Goal: Information Seeking & Learning: Understand process/instructions

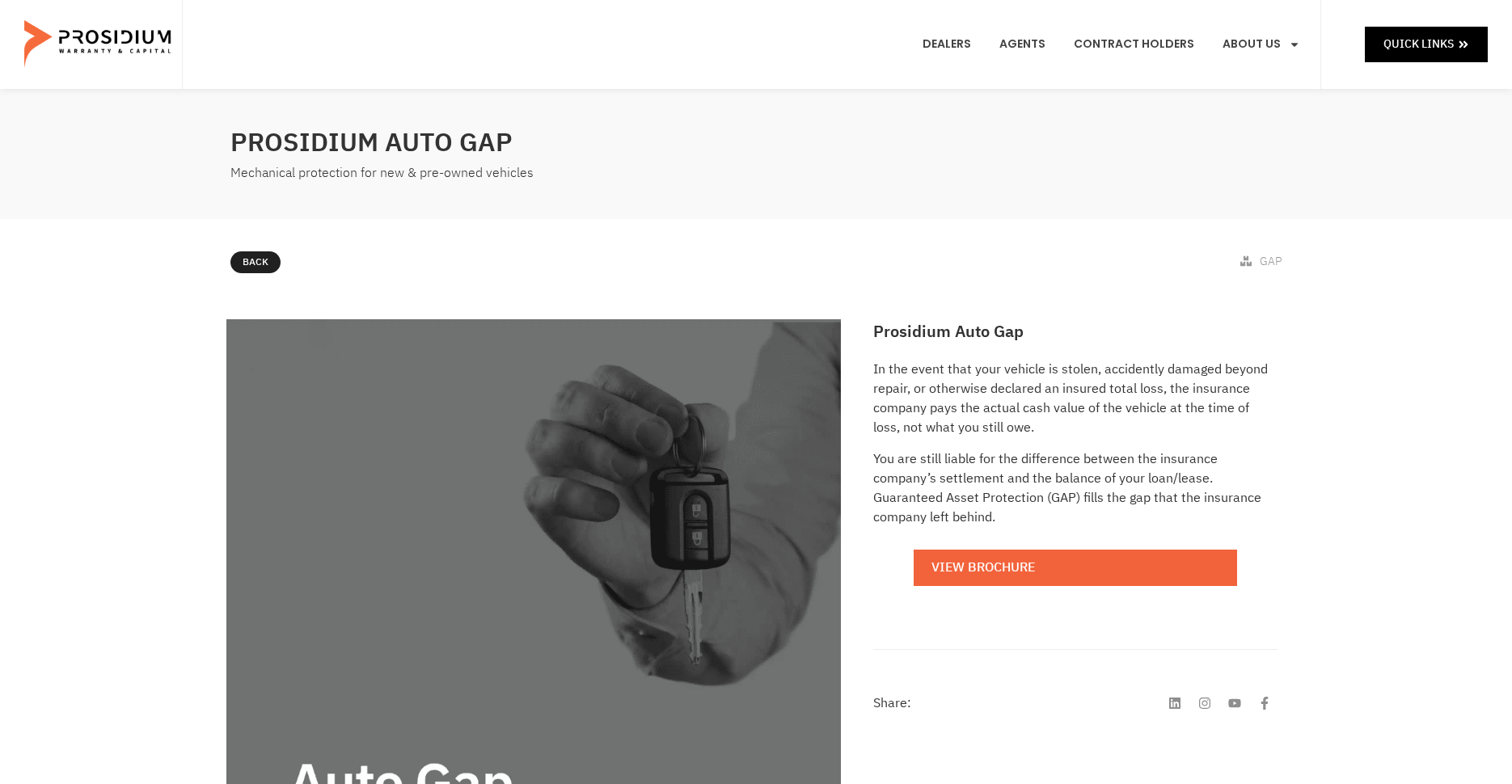
drag, startPoint x: 877, startPoint y: 334, endPoint x: 1078, endPoint y: 338, distance: 201.0
click at [1078, 338] on e-page-transition at bounding box center [756, 392] width 1512 height 784
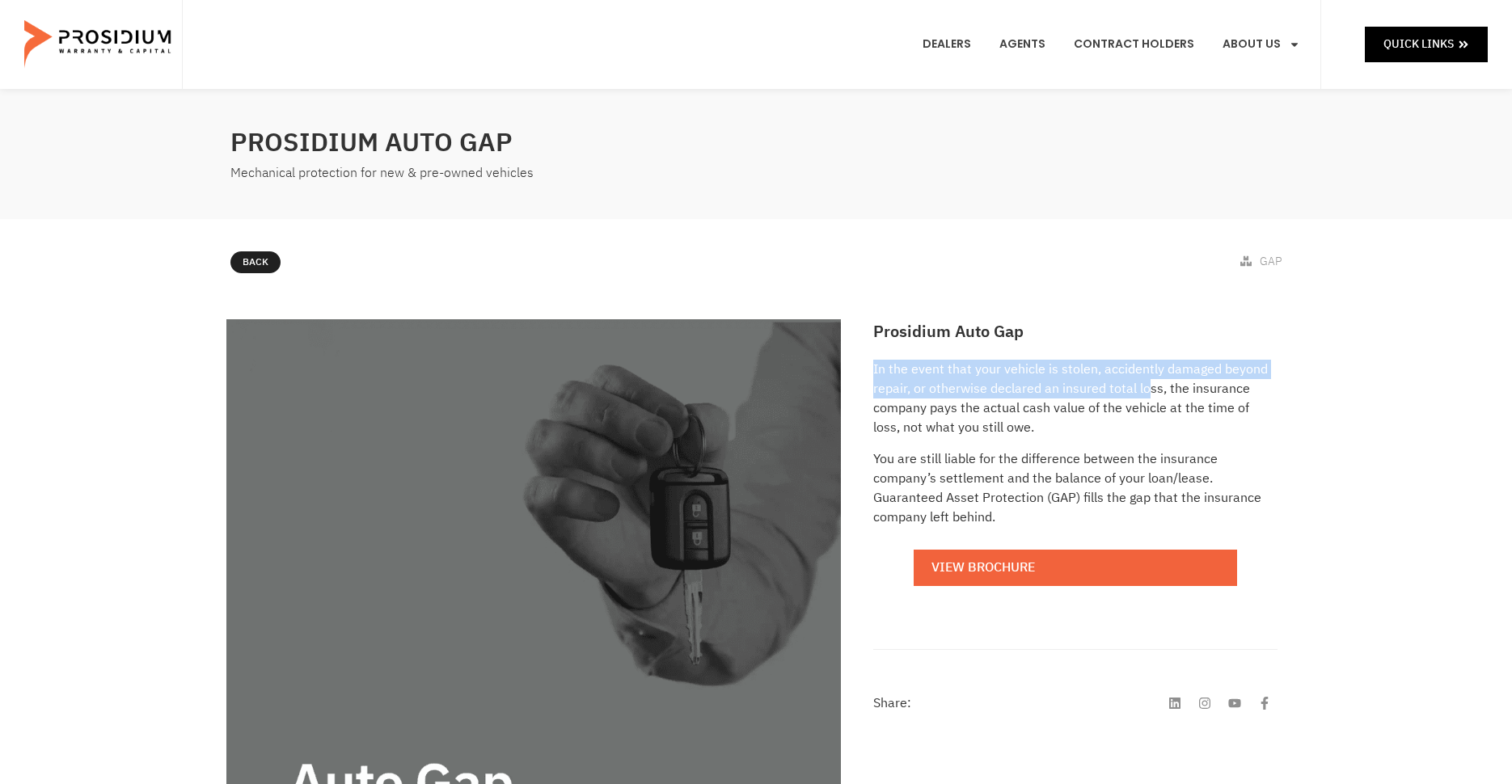
drag, startPoint x: 1104, startPoint y: 389, endPoint x: 1148, endPoint y: 388, distance: 44.0
click at [1148, 388] on div "Prosidium Auto Gap In the event that your vehicle is stolen, accidently damaged…" at bounding box center [1075, 583] width 421 height 543
click at [1148, 388] on p "In the event that your vehicle is stolen, accidently damaged beyond repair, or …" at bounding box center [1075, 398] width 404 height 78
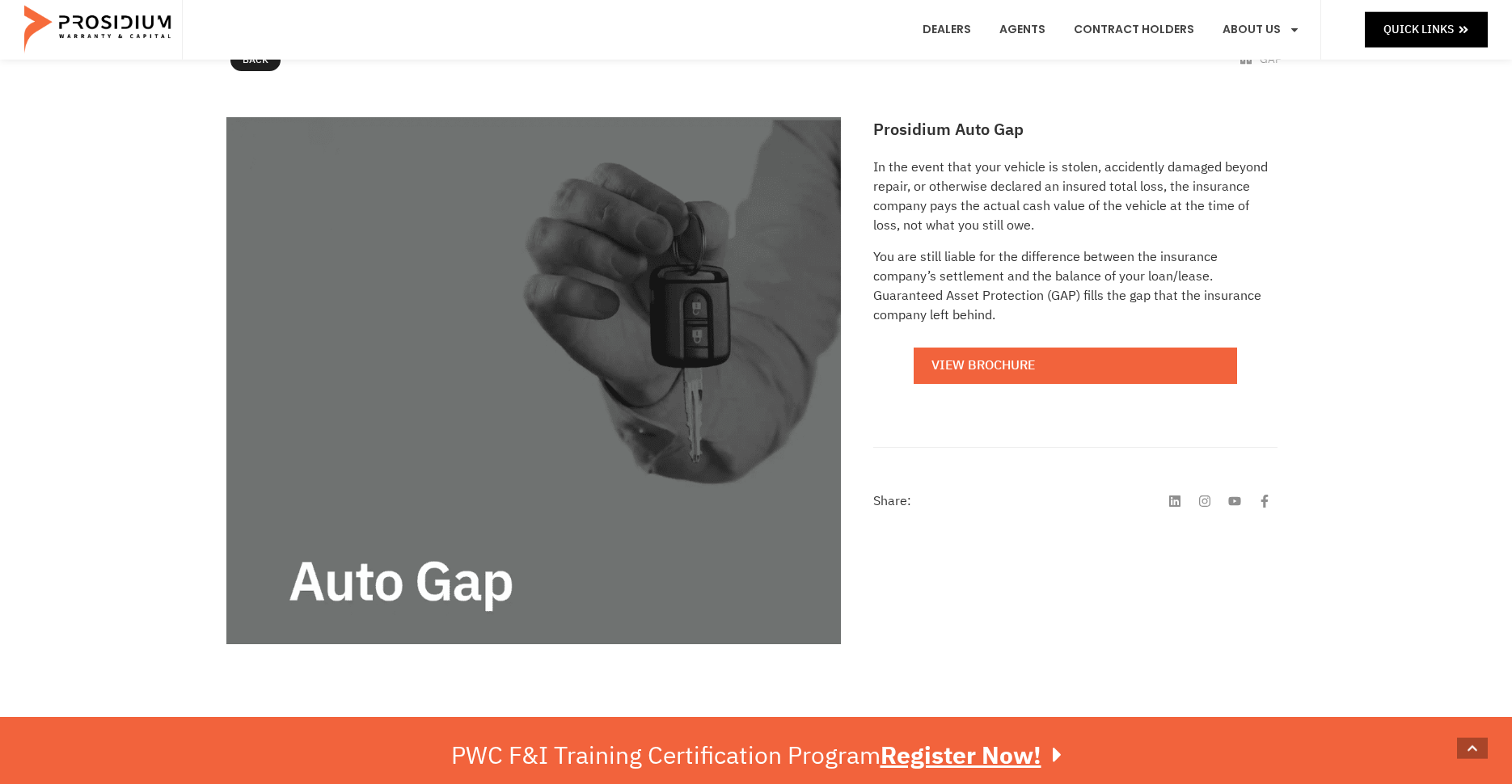
scroll to position [399, 0]
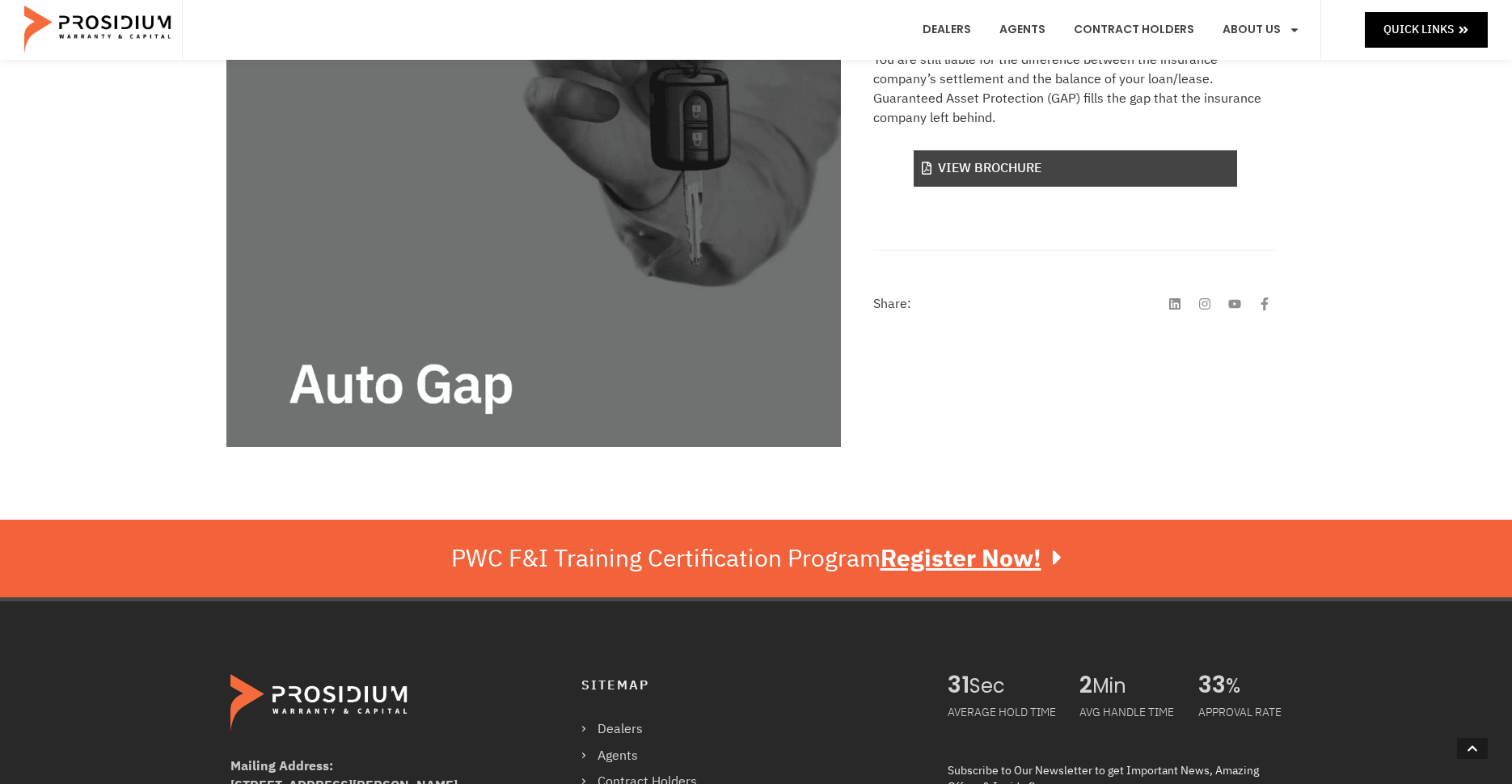
click at [970, 170] on link "View Brochure" at bounding box center [1075, 169] width 323 height 37
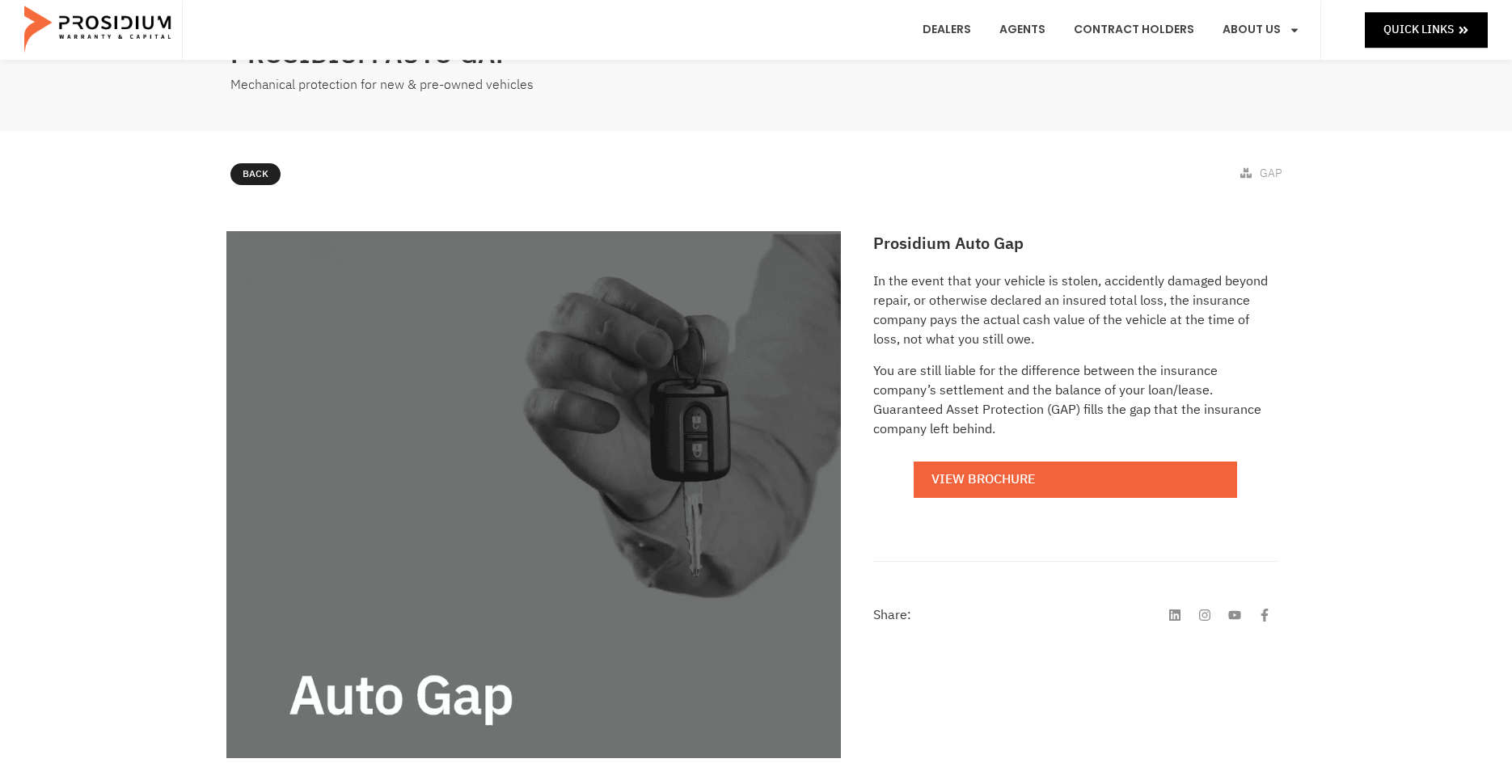
scroll to position [16, 0]
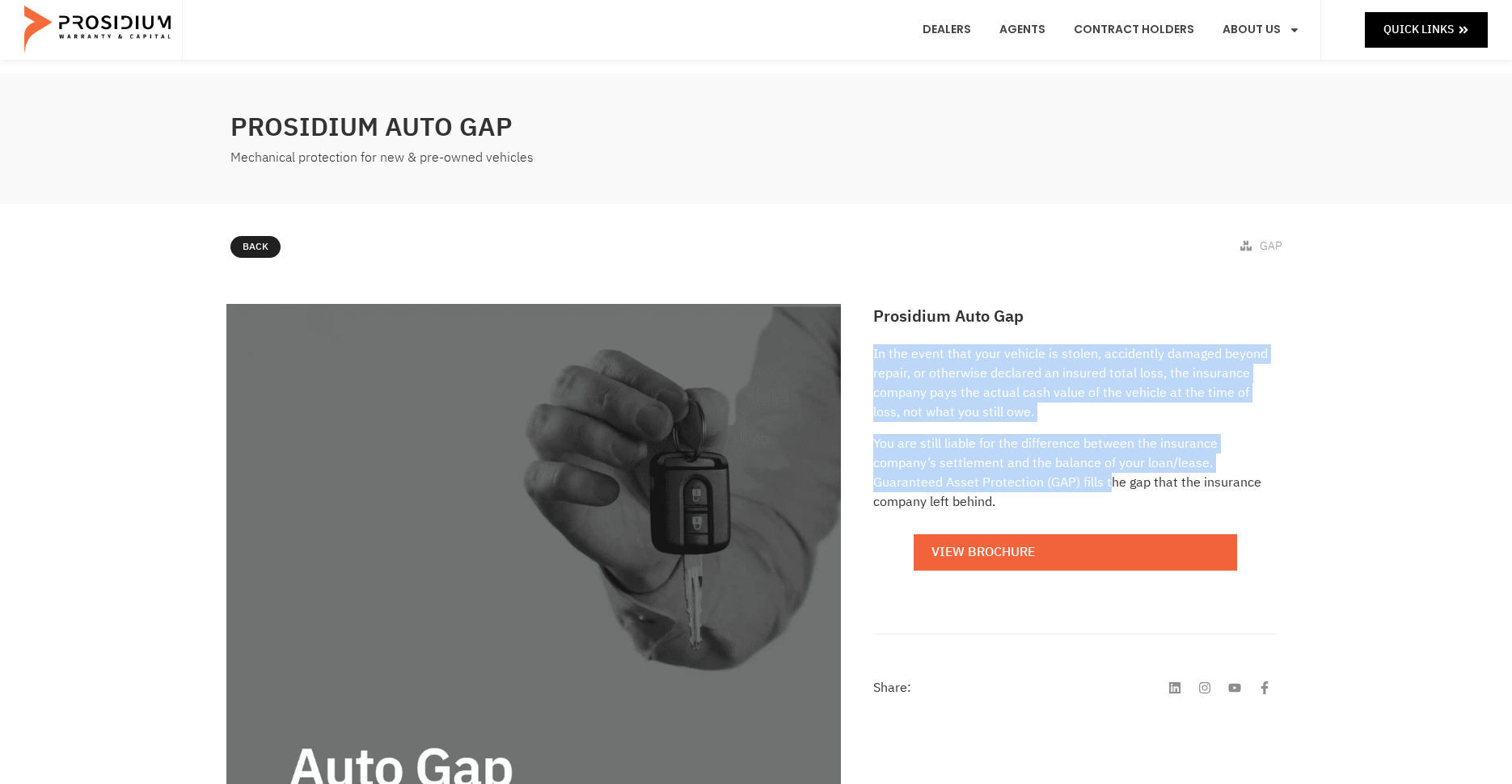
drag, startPoint x: 871, startPoint y: 357, endPoint x: 1111, endPoint y: 475, distance: 267.4
click at [1111, 475] on div "Prosidium Auto Gap In the event that your vehicle is stolen, accidently damaged…" at bounding box center [1075, 568] width 421 height 543
click at [1047, 418] on p "In the event that your vehicle is stolen, accidently damaged beyond repair, or …" at bounding box center [1075, 383] width 404 height 78
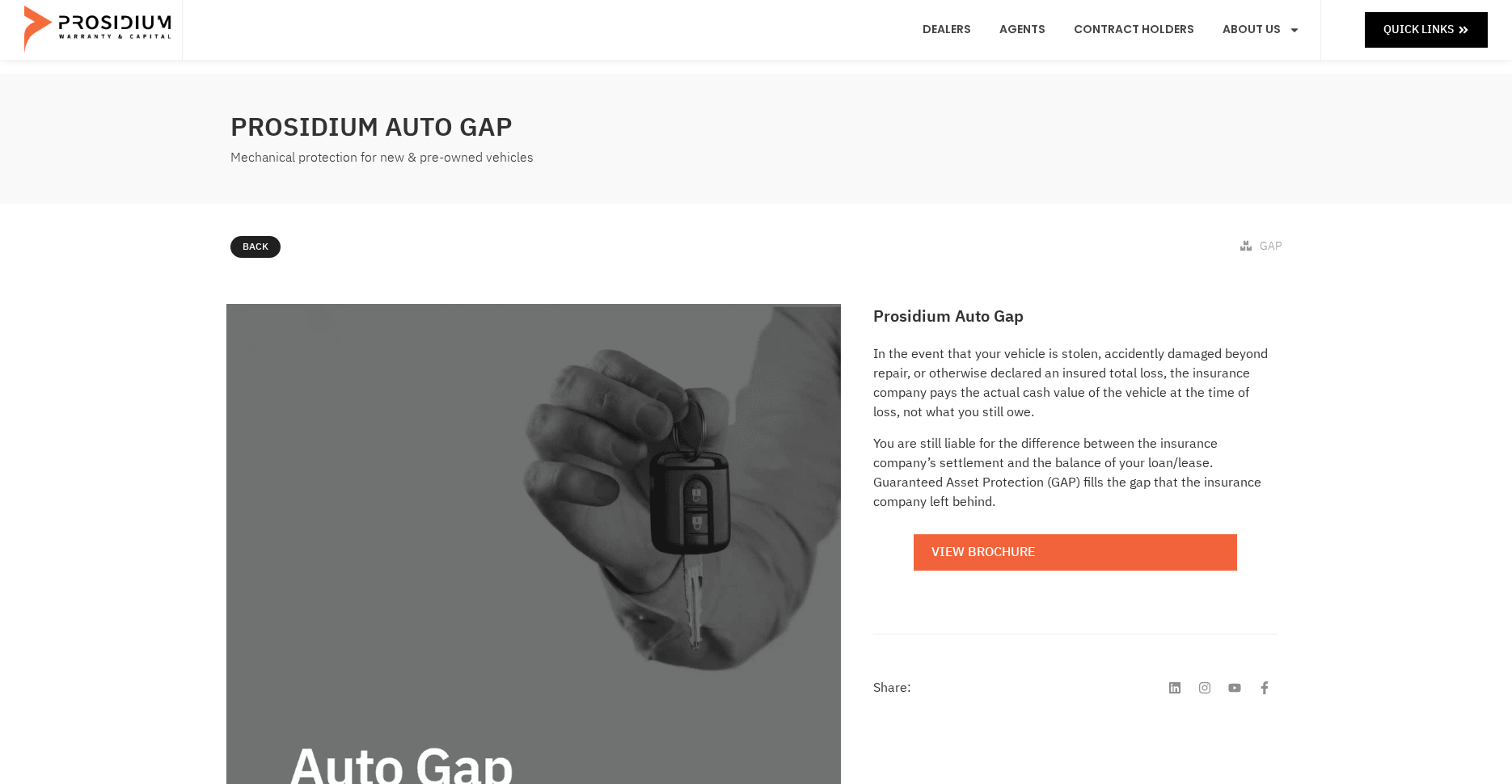
scroll to position [0, 0]
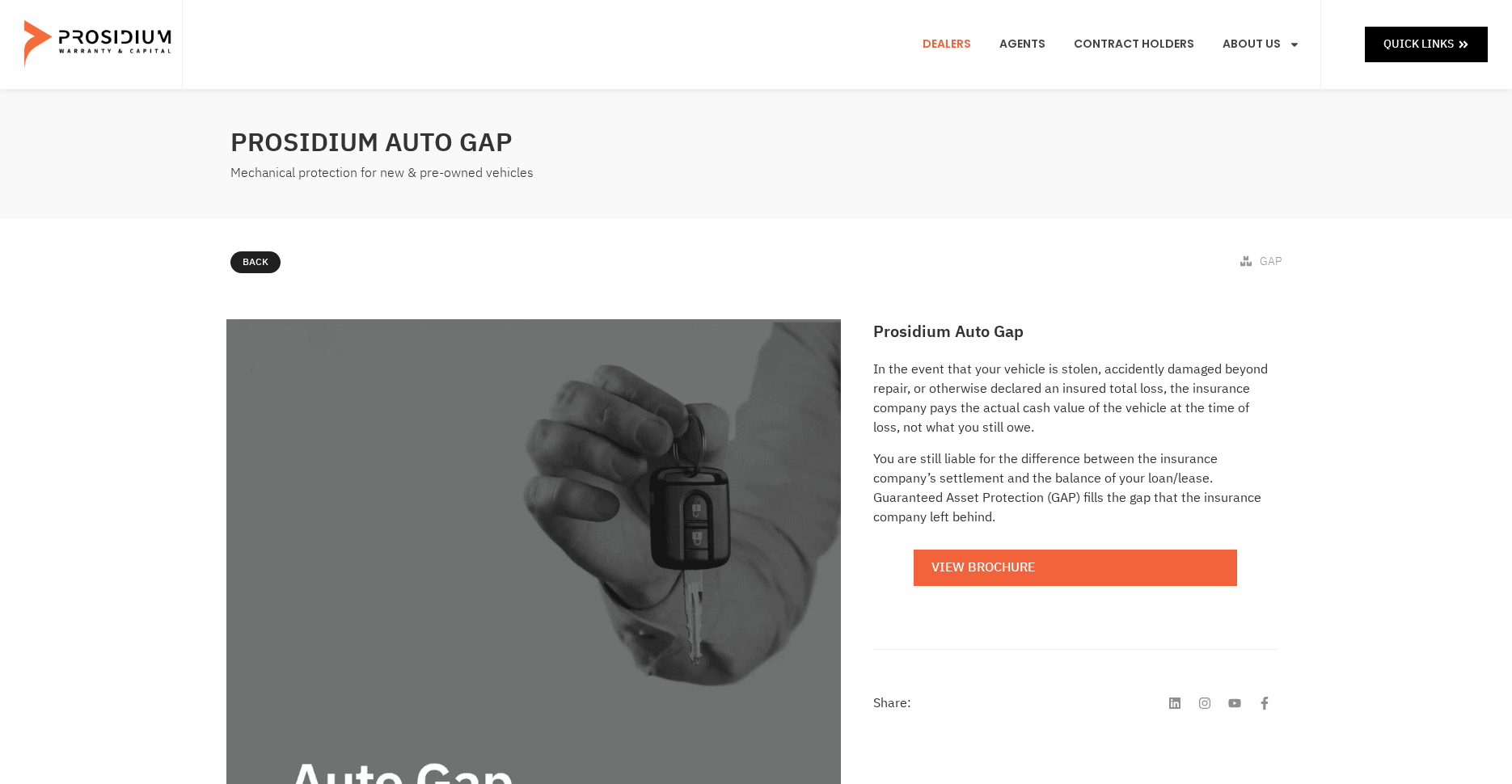
click at [956, 42] on link "Dealers" at bounding box center [946, 45] width 73 height 60
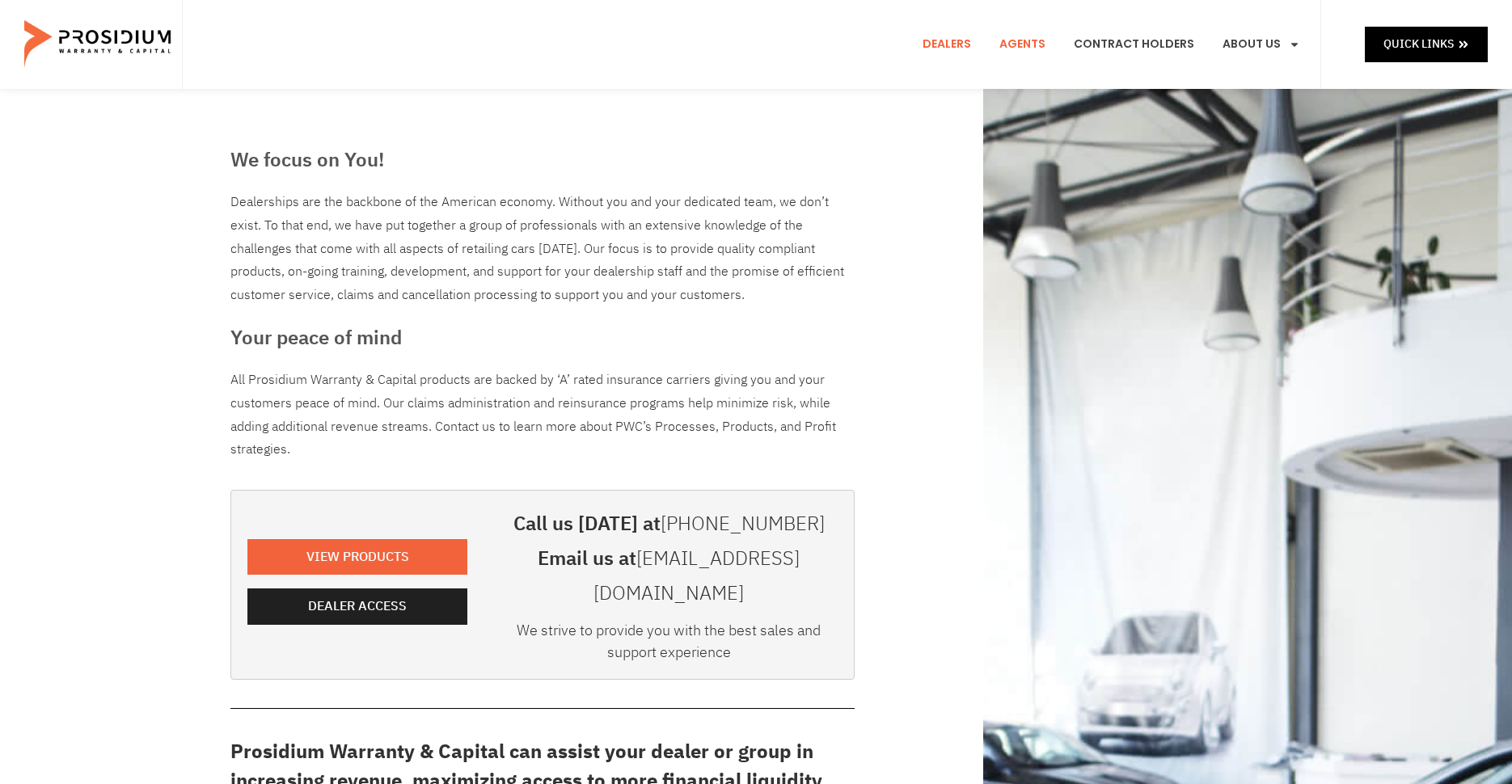
click at [1043, 51] on link "Agents" at bounding box center [1022, 45] width 70 height 60
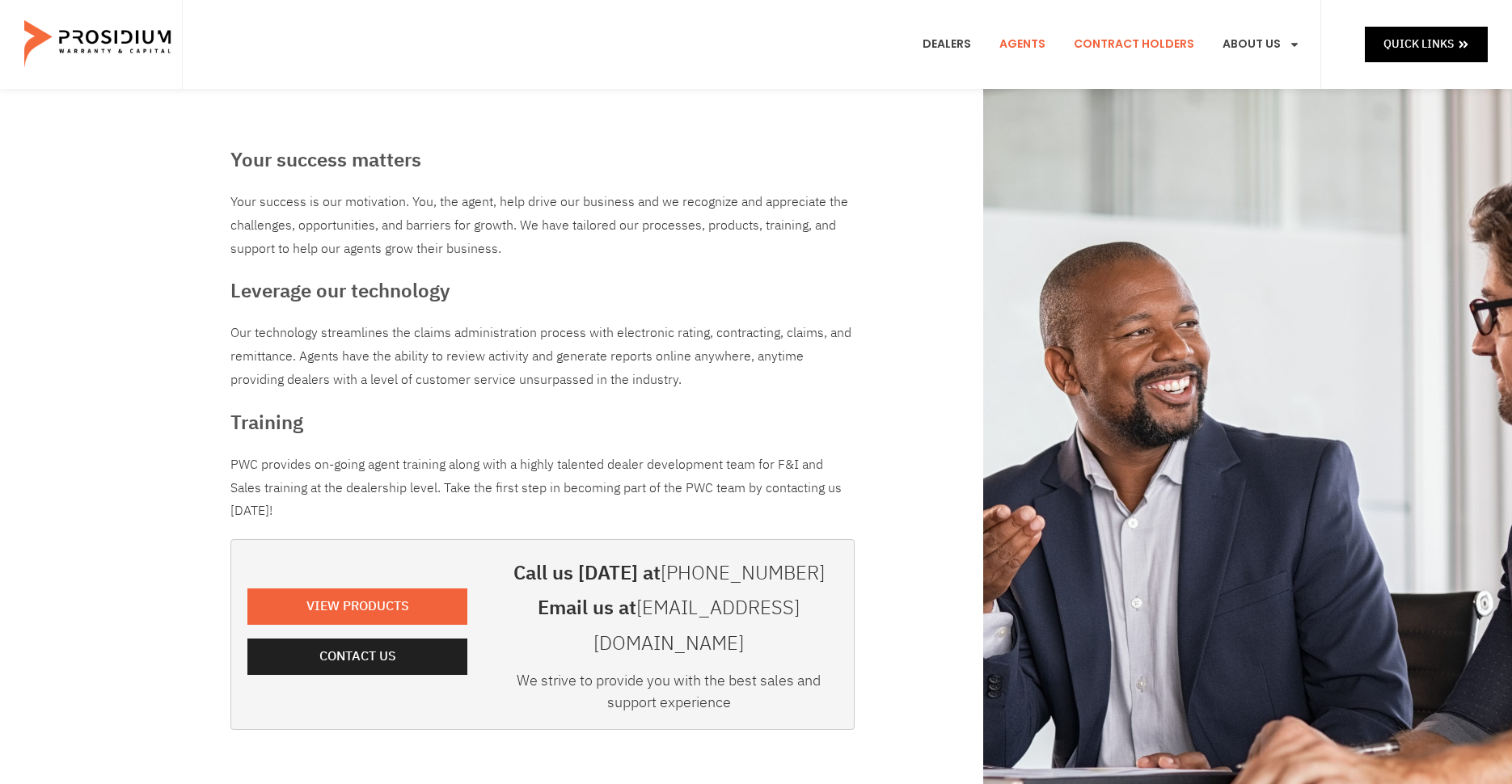
click at [1139, 43] on link "Contract Holders" at bounding box center [1133, 45] width 145 height 60
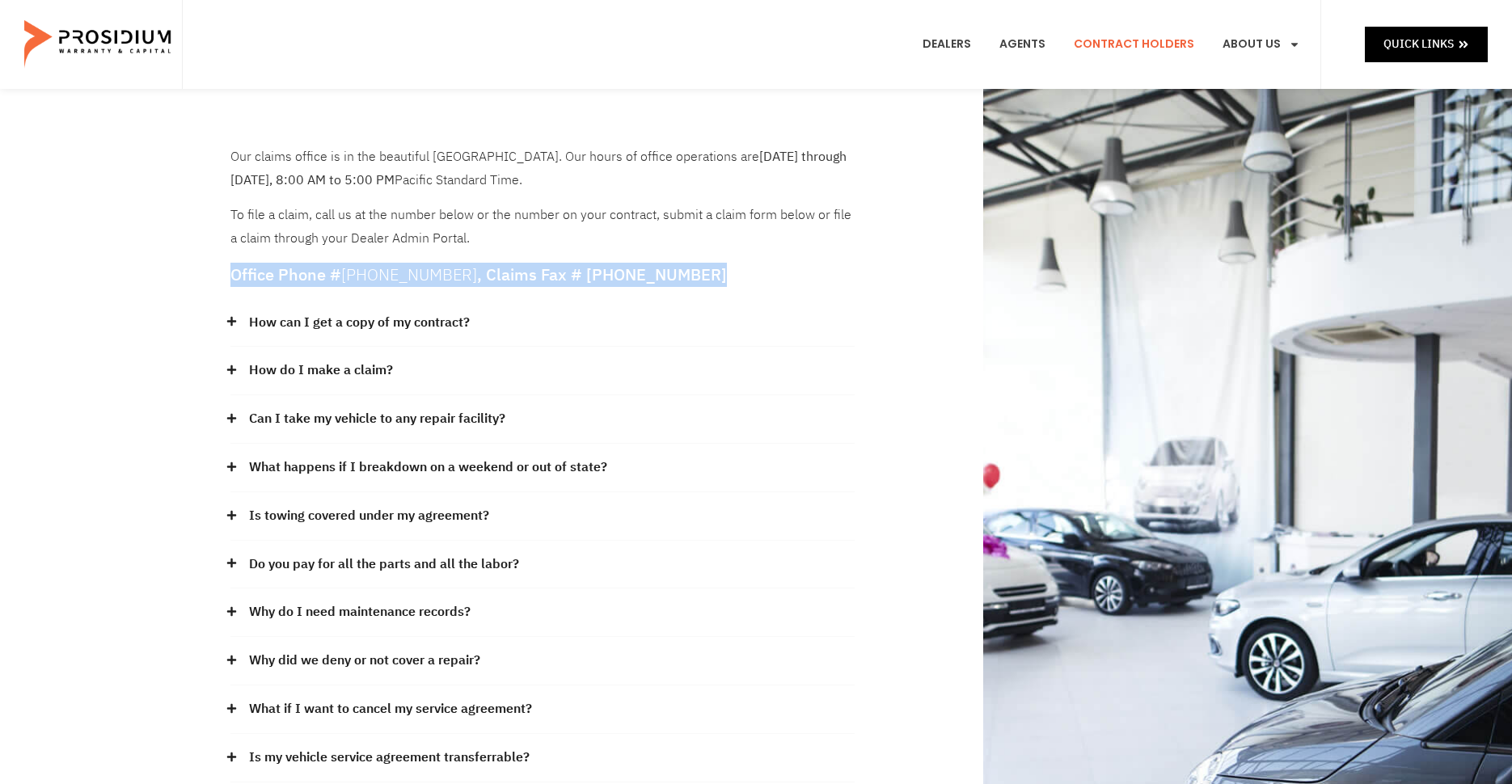
drag, startPoint x: 217, startPoint y: 279, endPoint x: 827, endPoint y: 282, distance: 610.0
click at [827, 282] on h5 "Office Phone # [PHONE_NUMBER] , Claims Fax # [PHONE_NUMBER]" at bounding box center [543, 274] width 624 height 16
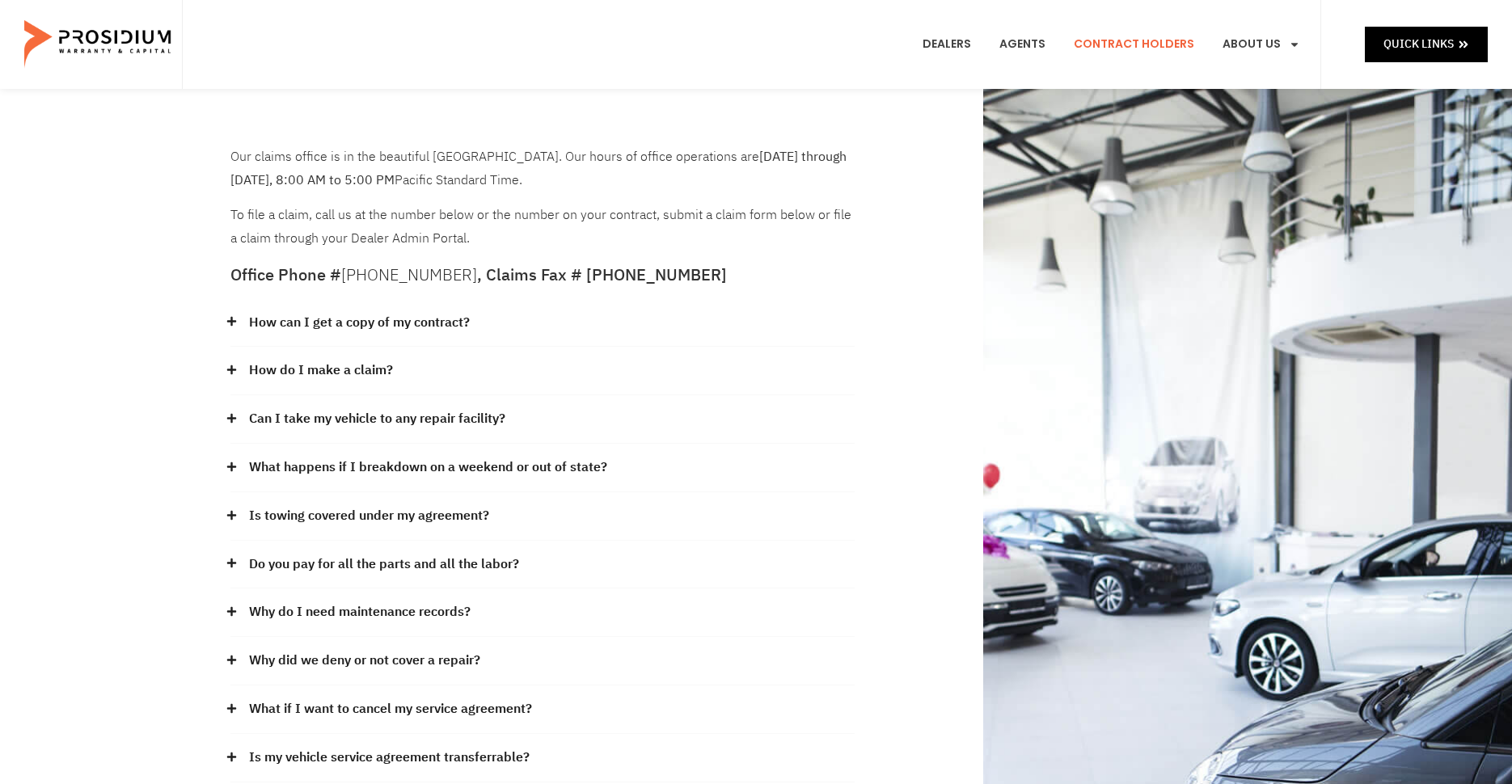
click at [701, 352] on div "How do I make a claim?" at bounding box center [543, 371] width 624 height 48
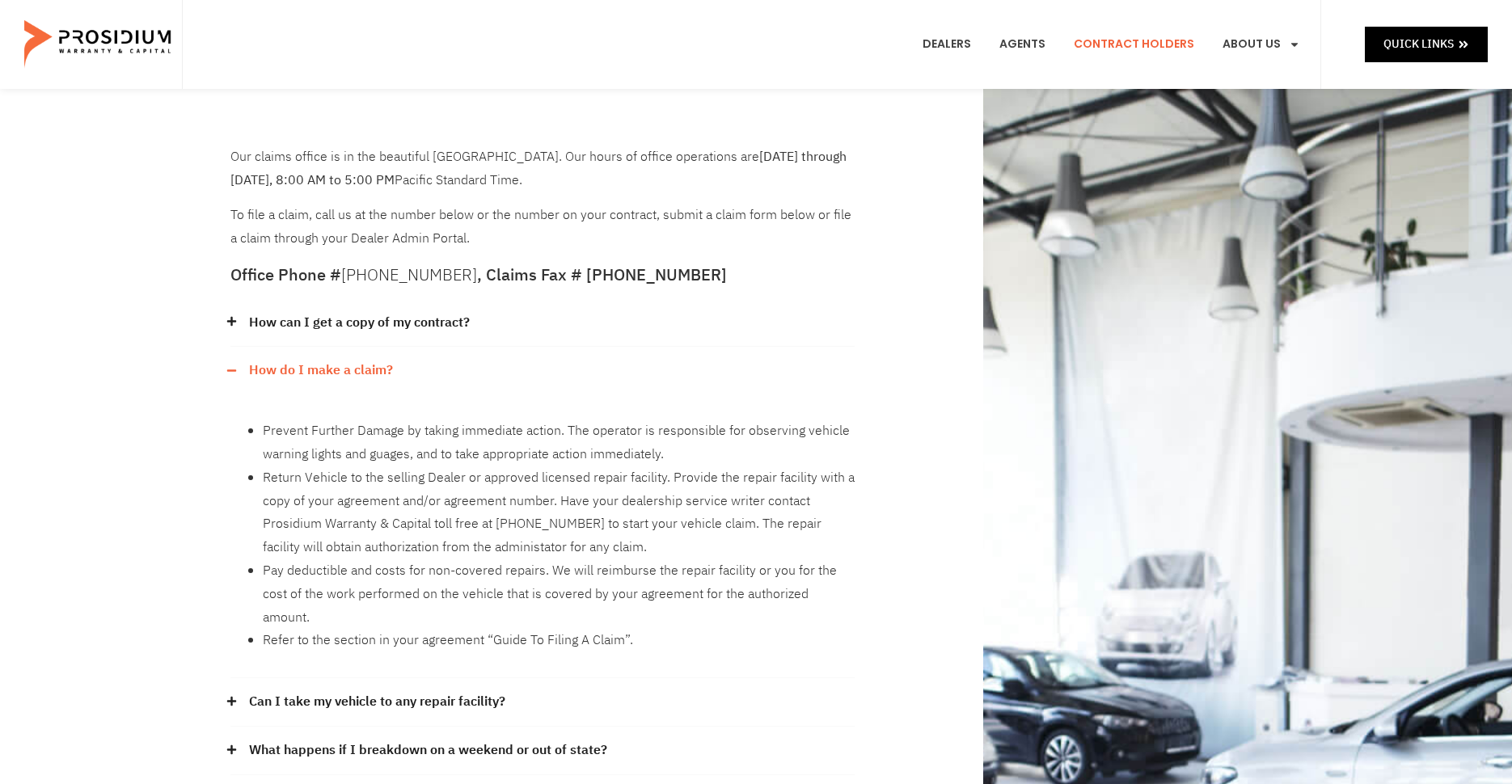
click at [152, 406] on div "Our claims office is in the beautiful [GEOGRAPHIC_DATA]. Our hours of office op…" at bounding box center [756, 662] width 1512 height 1148
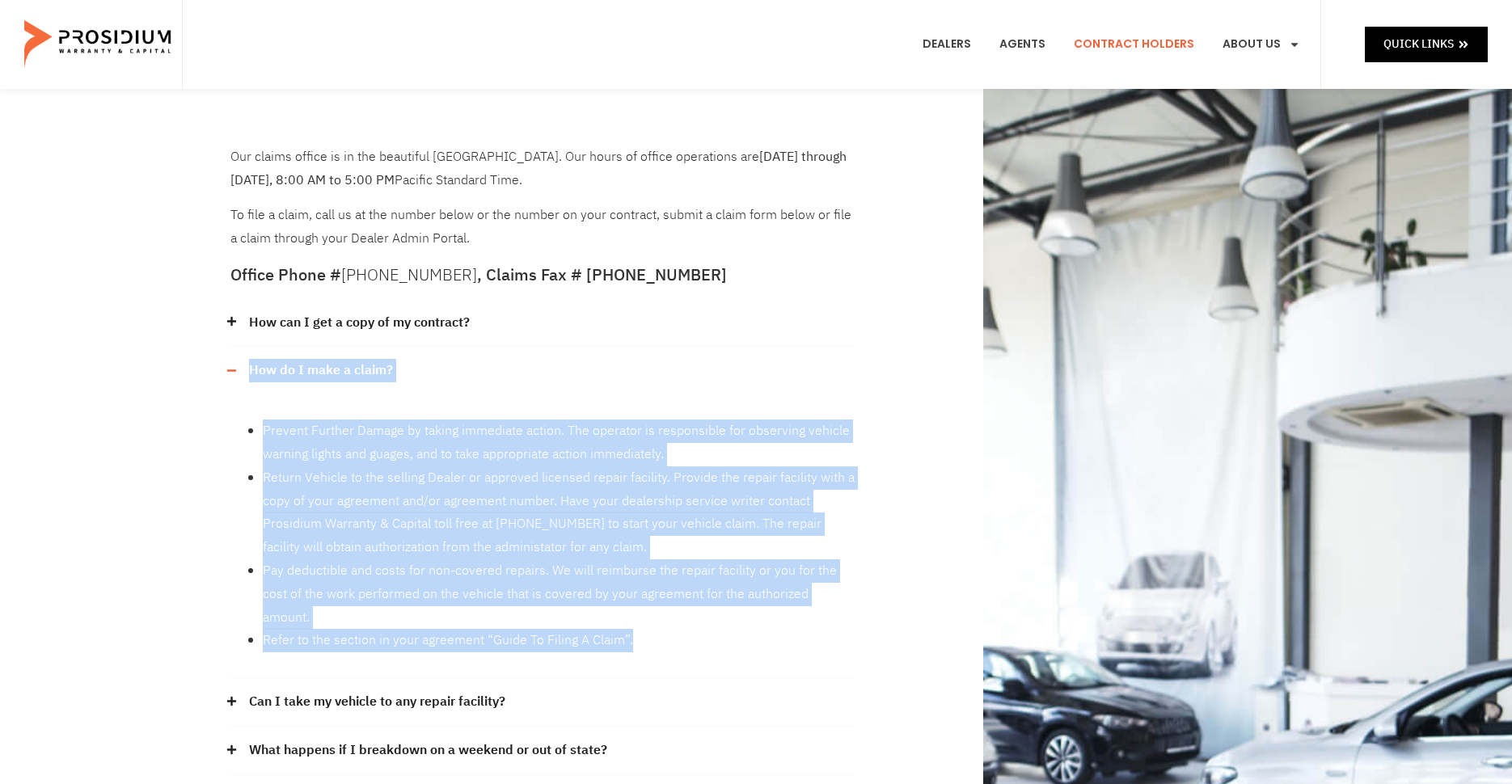
drag, startPoint x: 249, startPoint y: 322, endPoint x: 621, endPoint y: 646, distance: 493.3
click at [621, 646] on div "How can I get a copy of my contract? Please contact our Client Services departm…" at bounding box center [543, 682] width 624 height 766
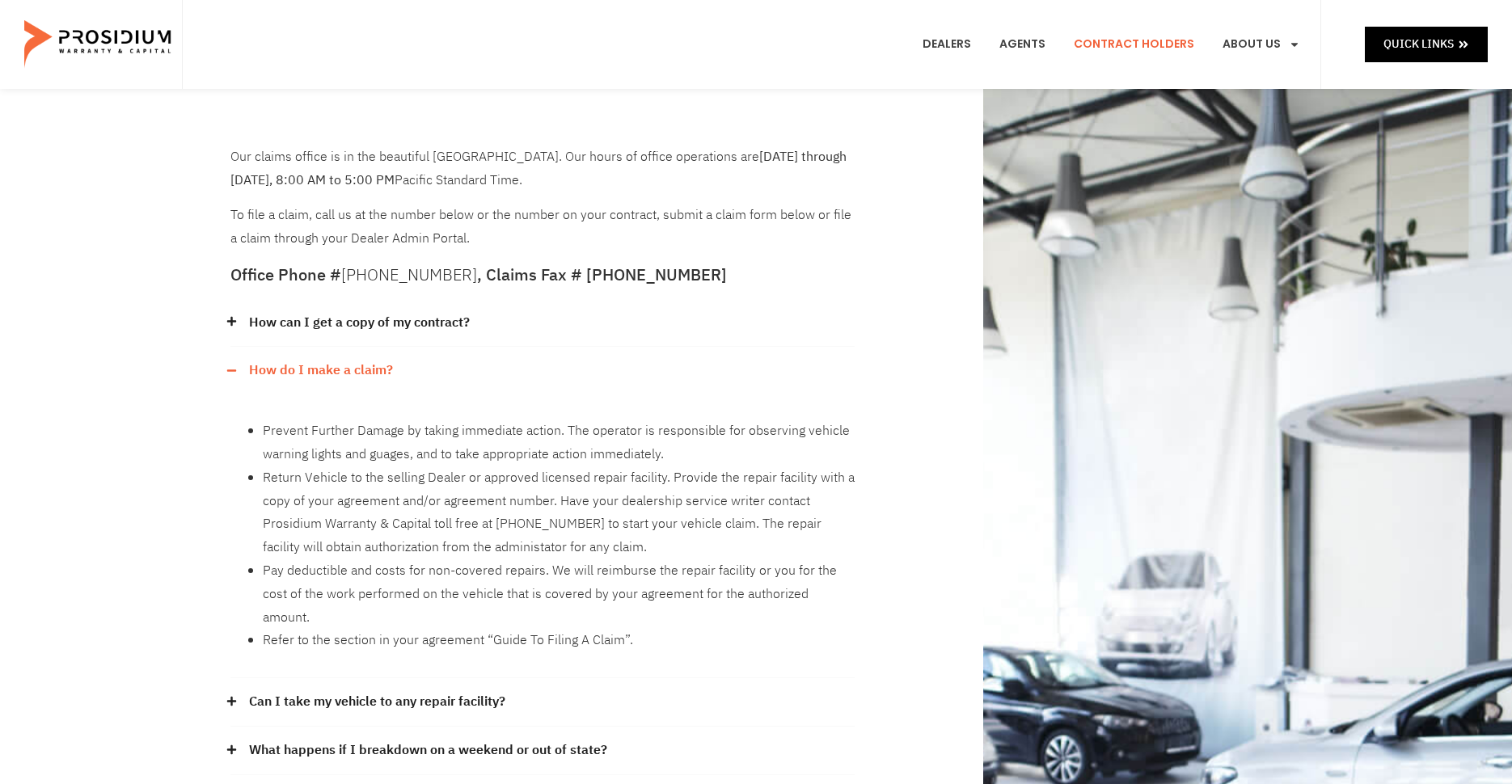
click at [119, 621] on div "Our claims office is in the beautiful [GEOGRAPHIC_DATA]. Our hours of office op…" at bounding box center [756, 662] width 1512 height 1148
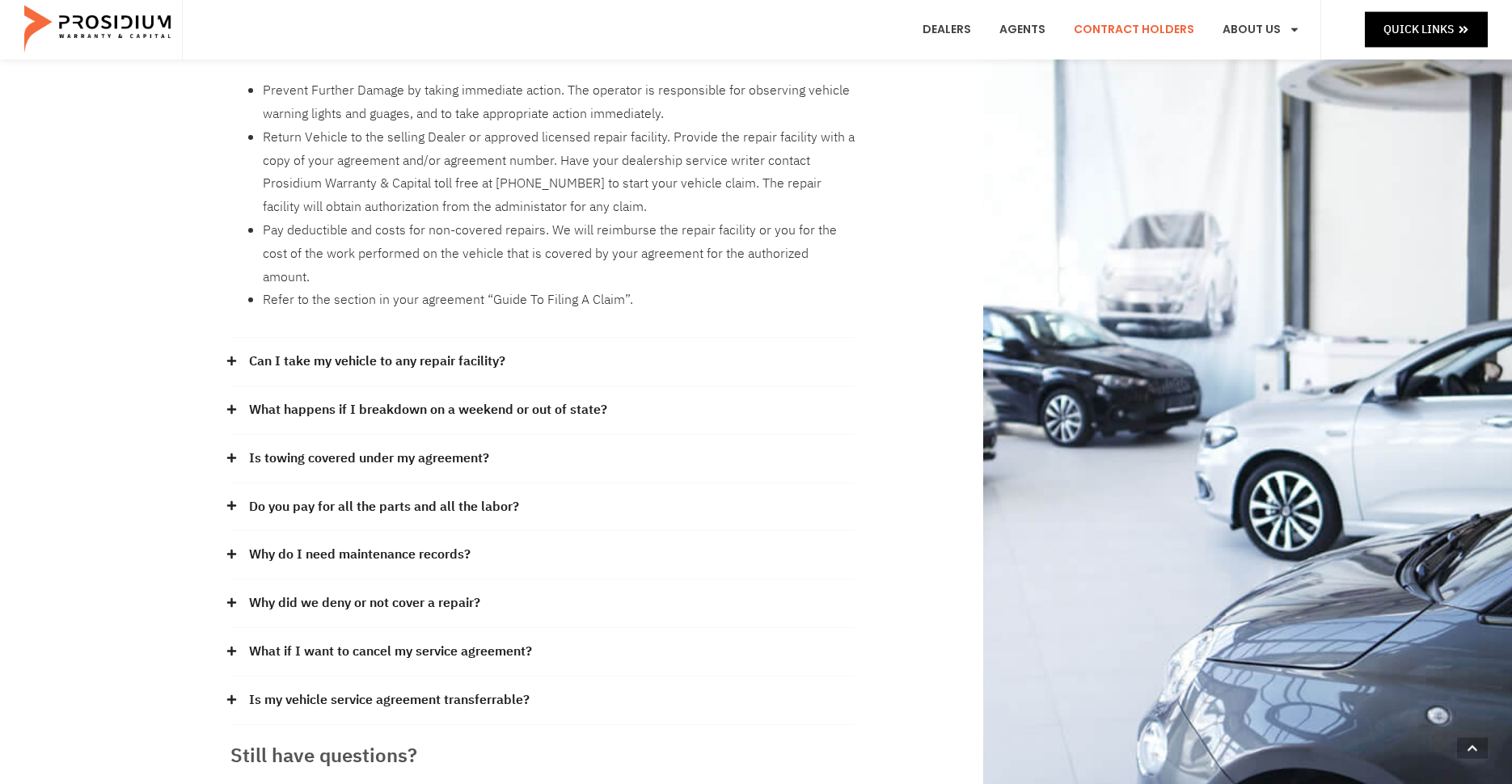
scroll to position [353, 0]
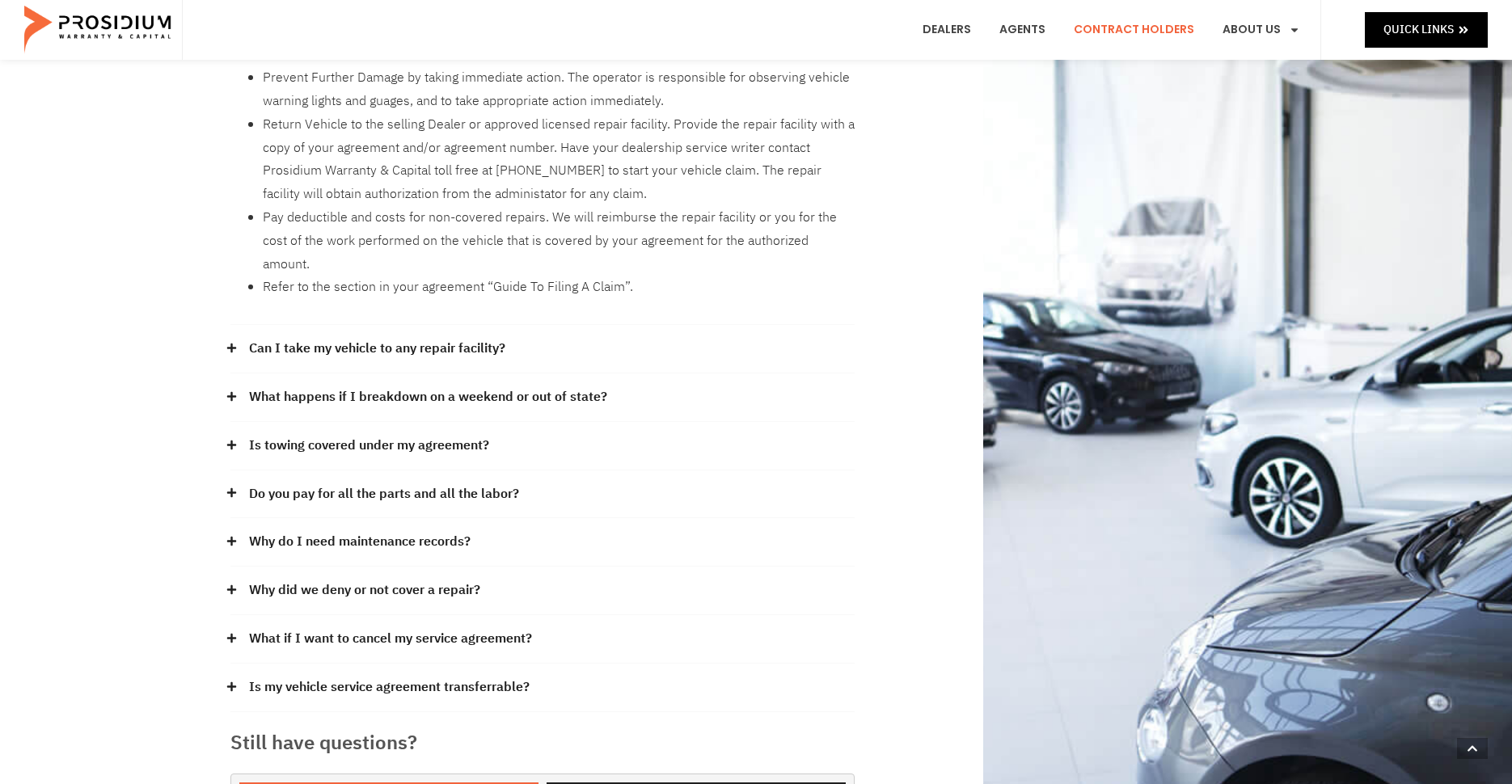
click at [368, 483] on link "Do you pay for all the parts and all the labor?" at bounding box center [384, 494] width 270 height 24
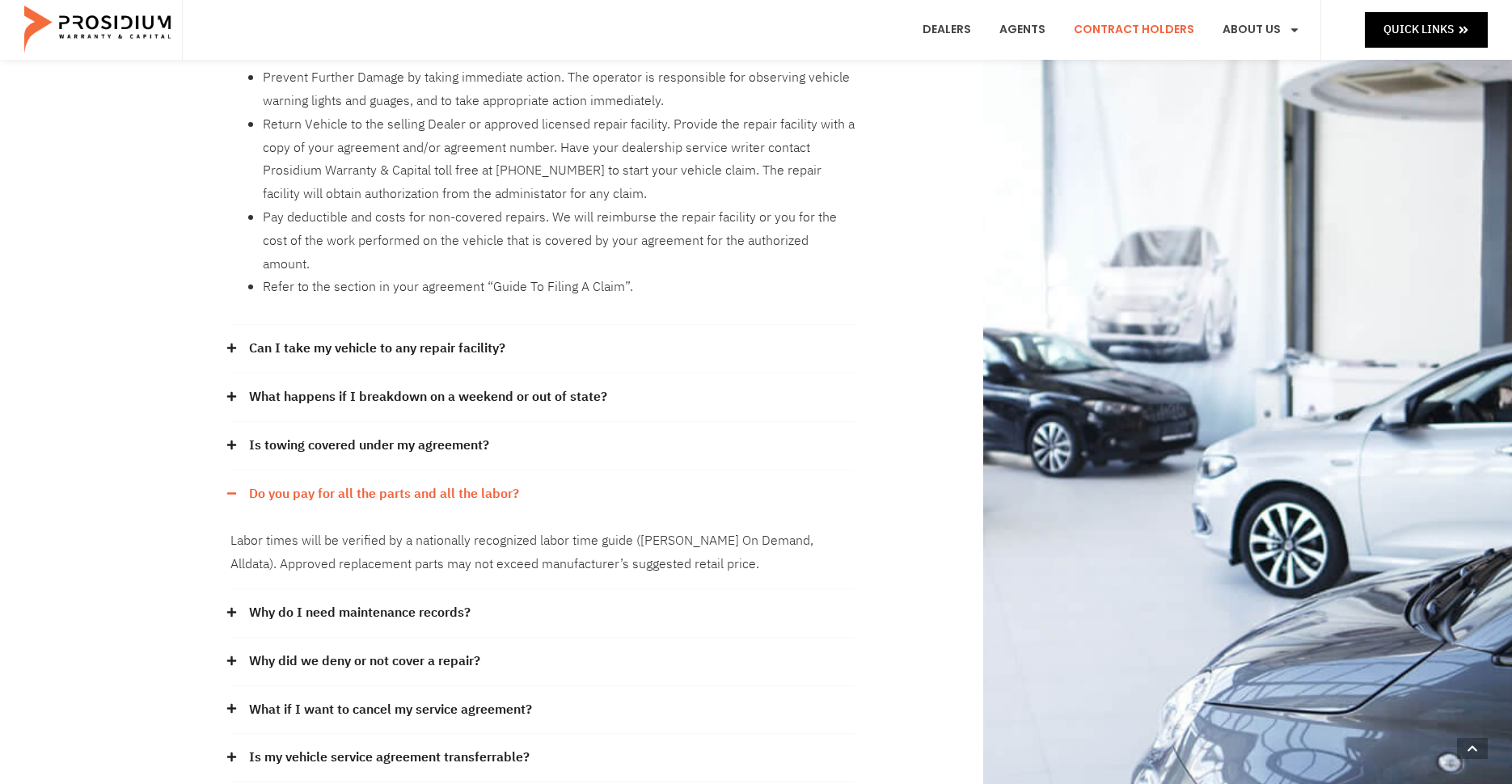
click at [368, 483] on link "Do you pay for all the parts and all the labor?" at bounding box center [384, 494] width 270 height 24
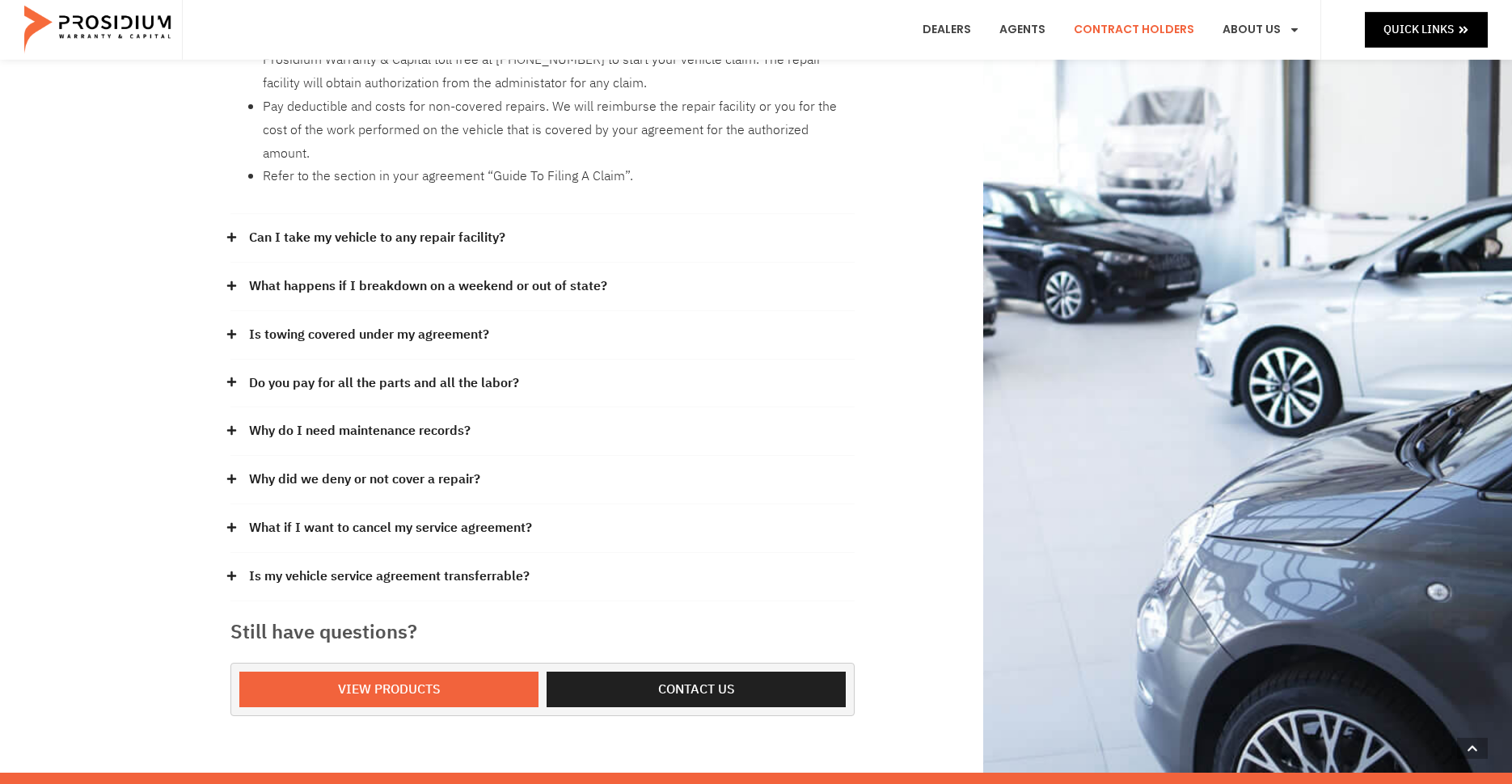
scroll to position [276, 0]
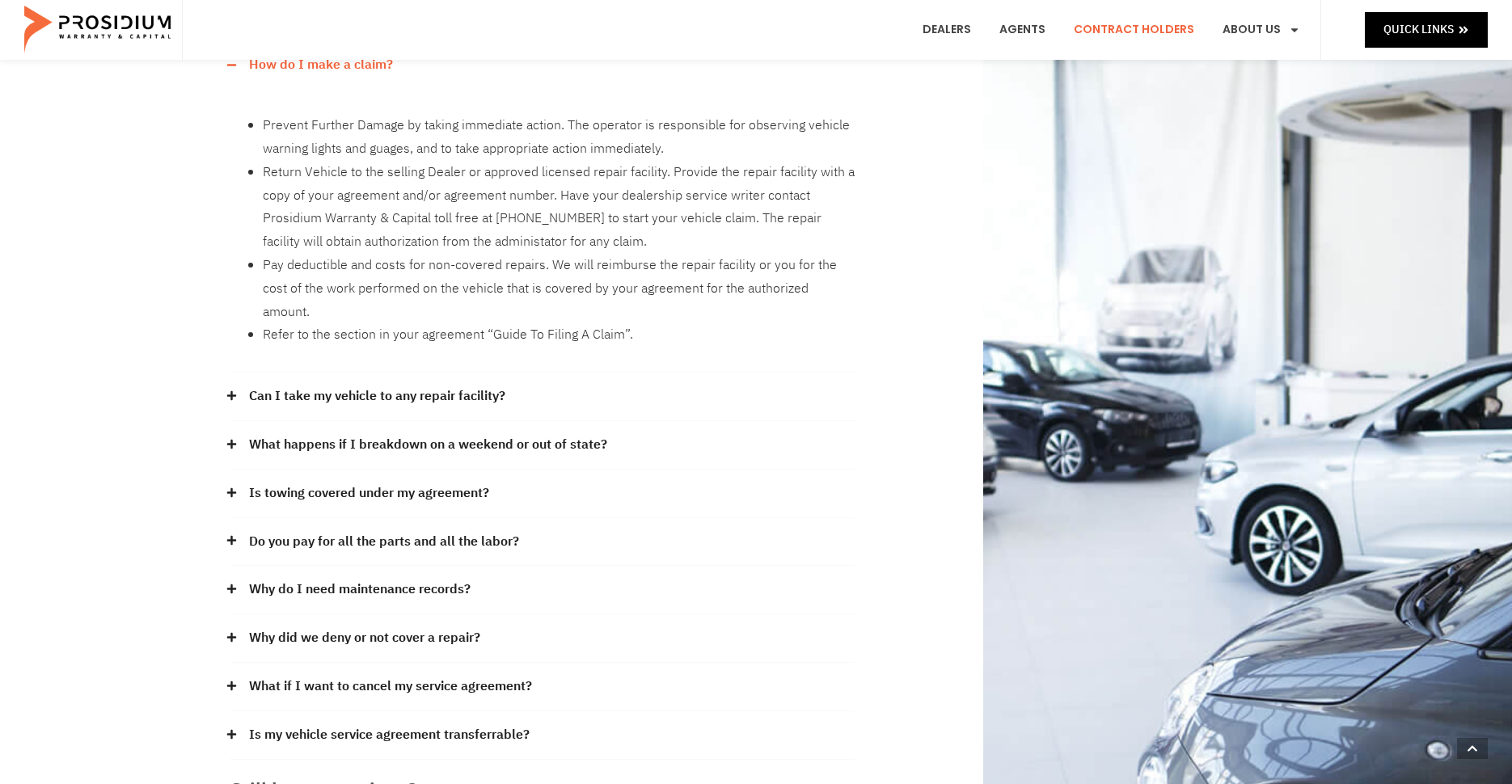
click at [341, 577] on link "Why do I need maintenance records?" at bounding box center [359, 589] width 222 height 24
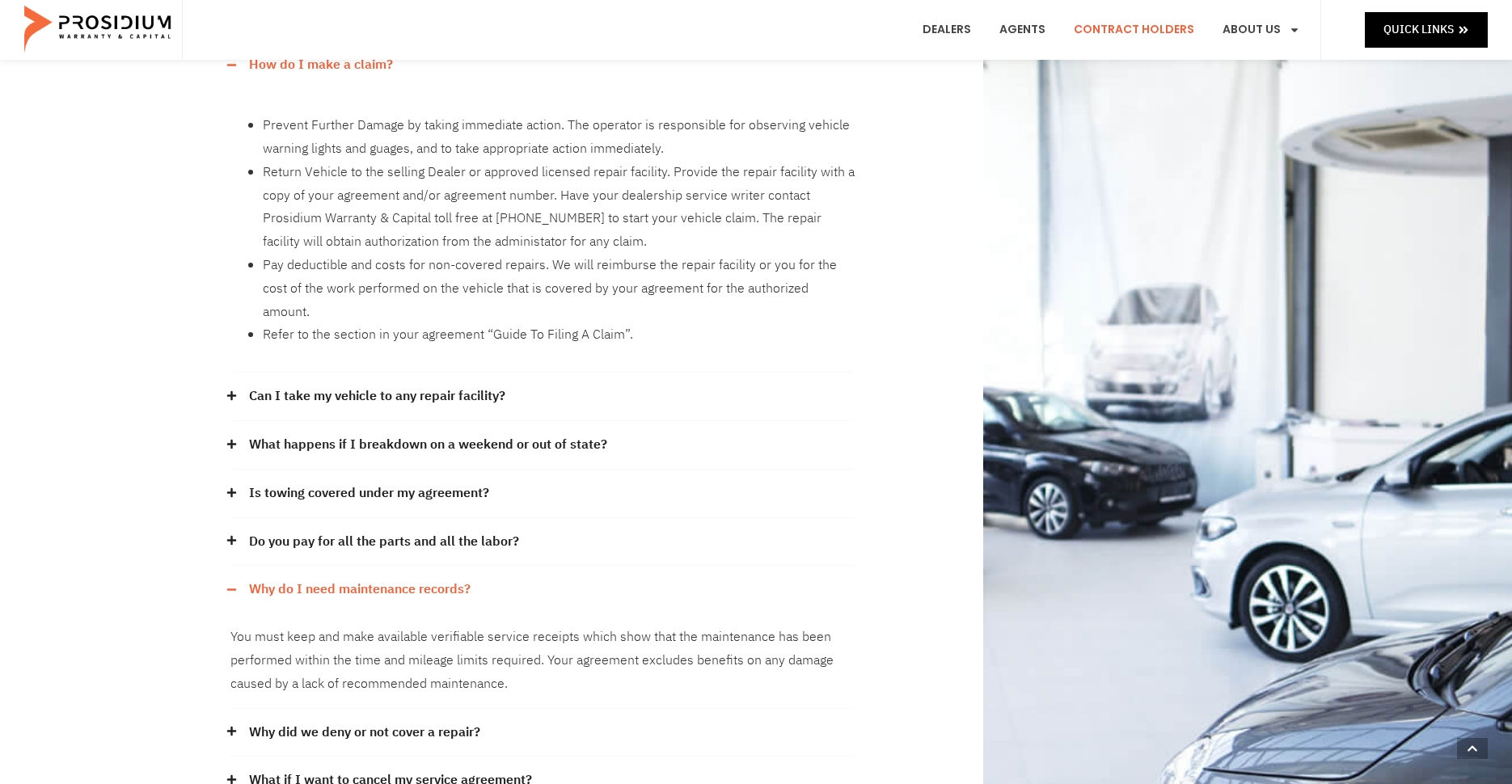
click at [341, 577] on link "Why do I need maintenance records?" at bounding box center [359, 589] width 222 height 24
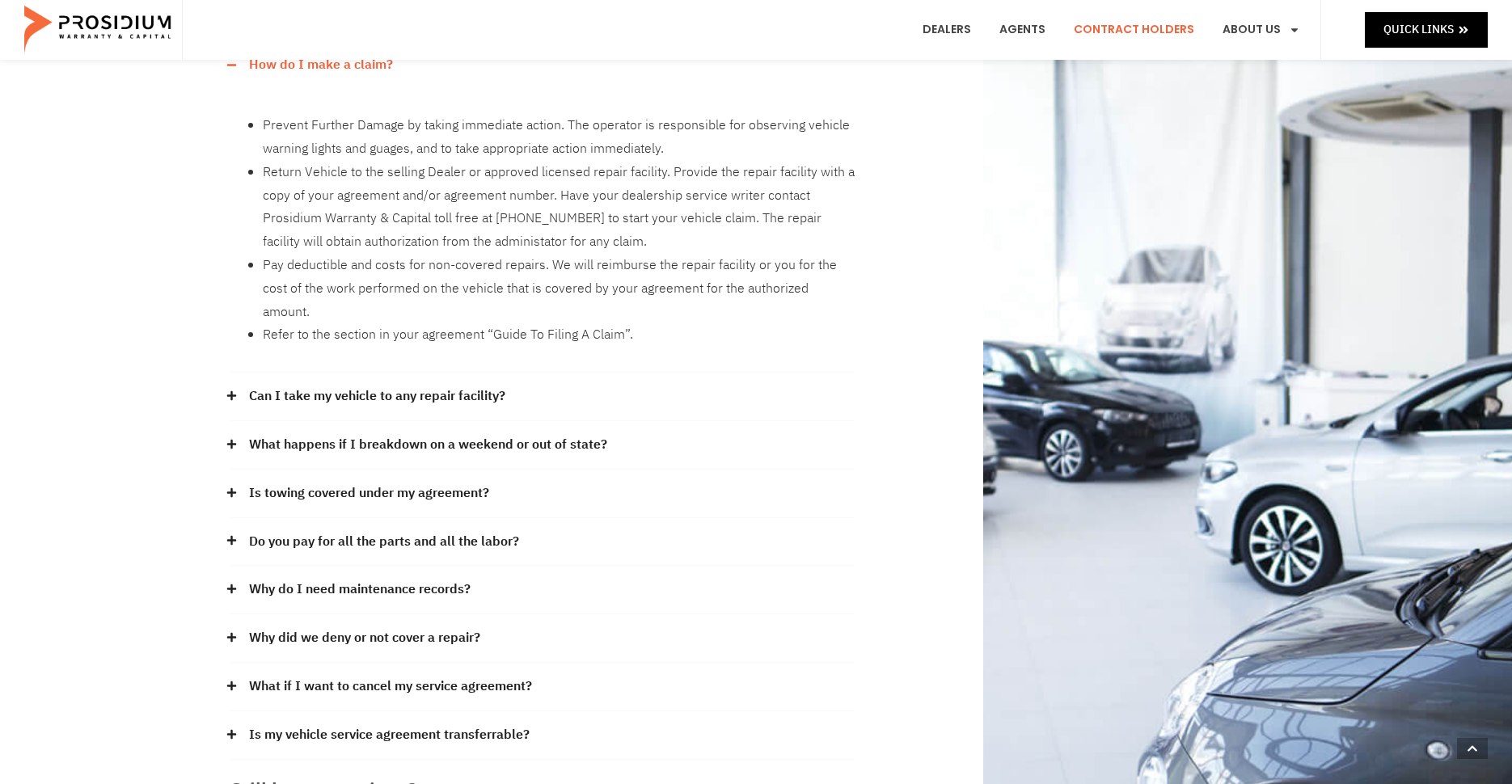
click at [381, 626] on link "Why did we deny or not cover a repair?" at bounding box center [365, 638] width 231 height 24
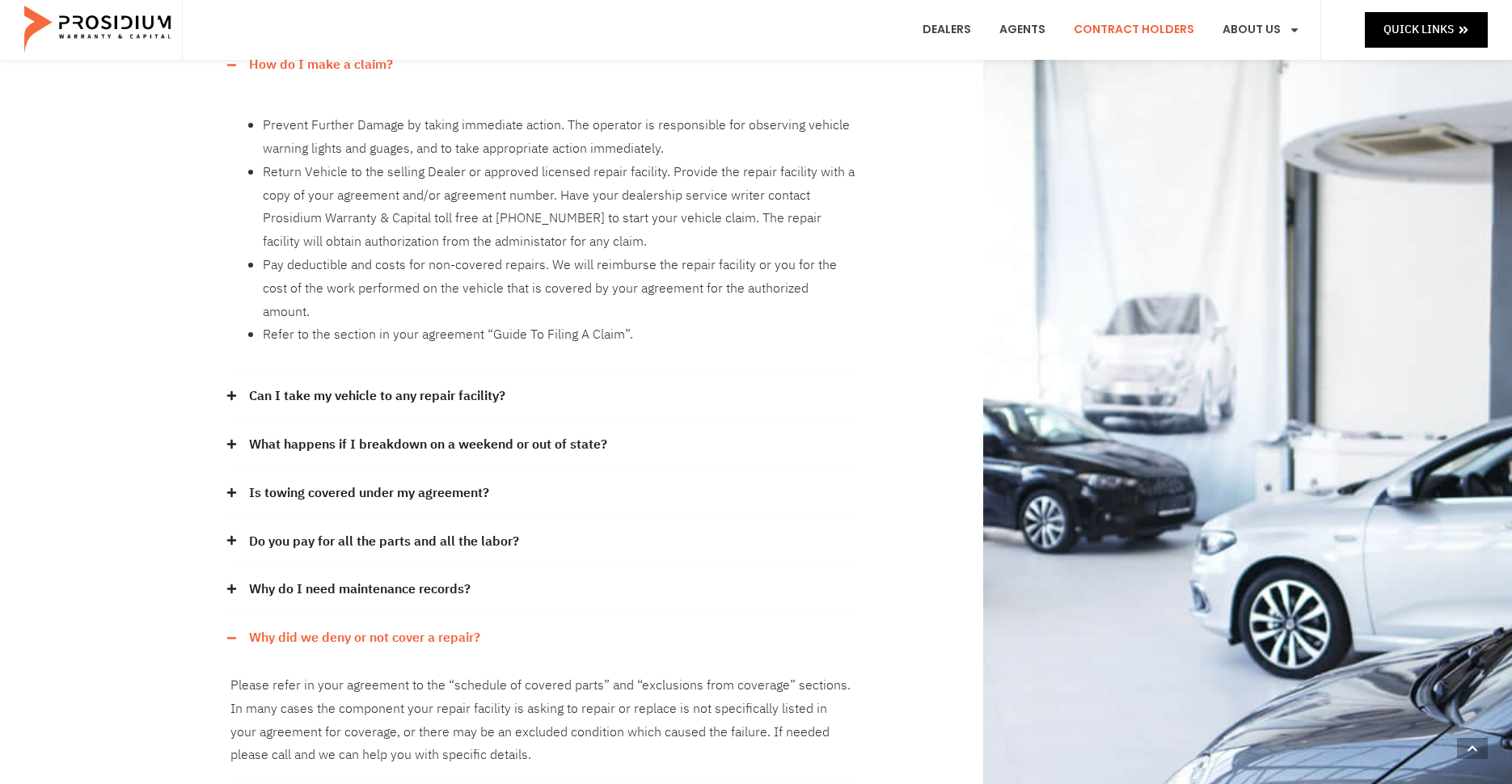
click at [381, 626] on link "Why did we deny or not cover a repair?" at bounding box center [365, 638] width 231 height 24
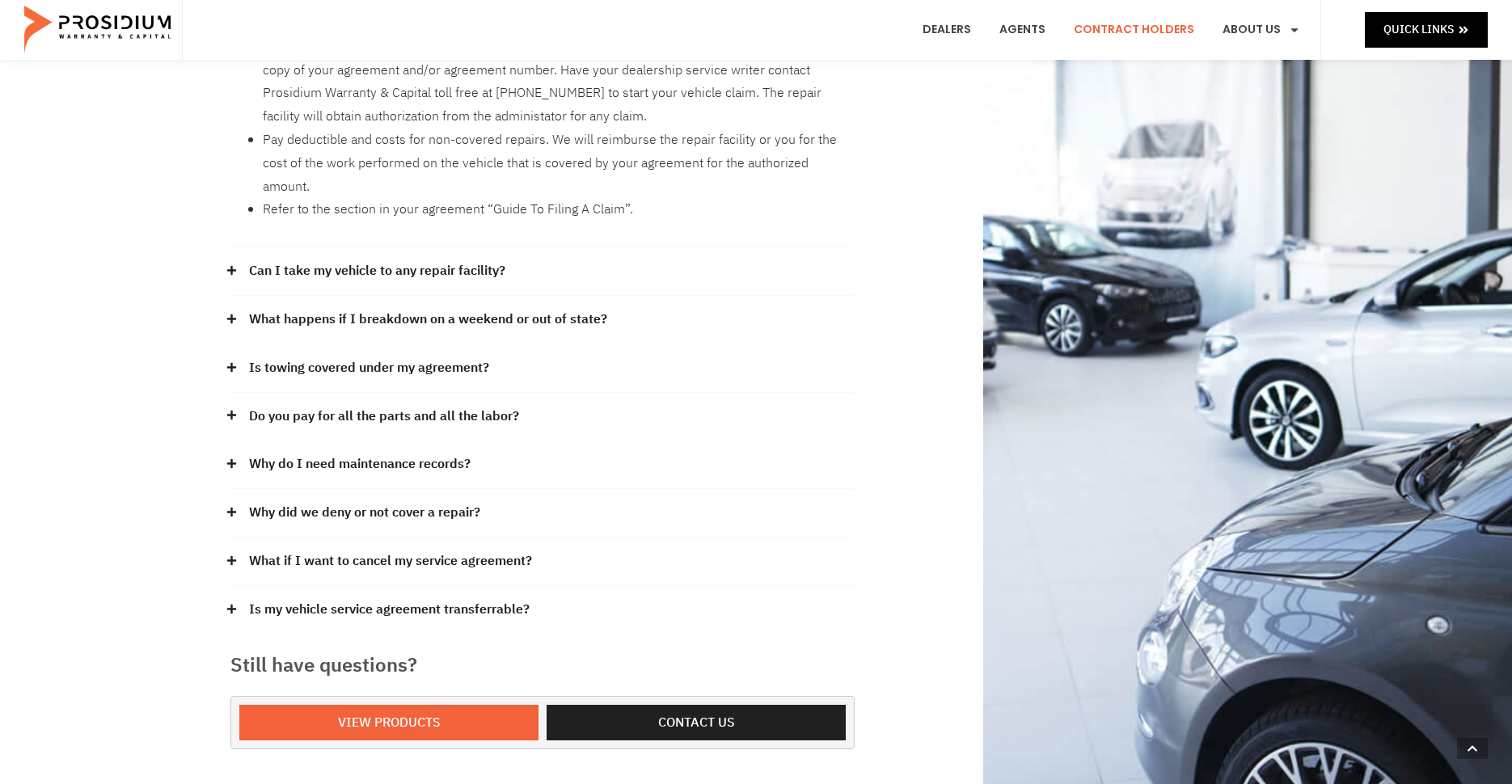
scroll to position [414, 0]
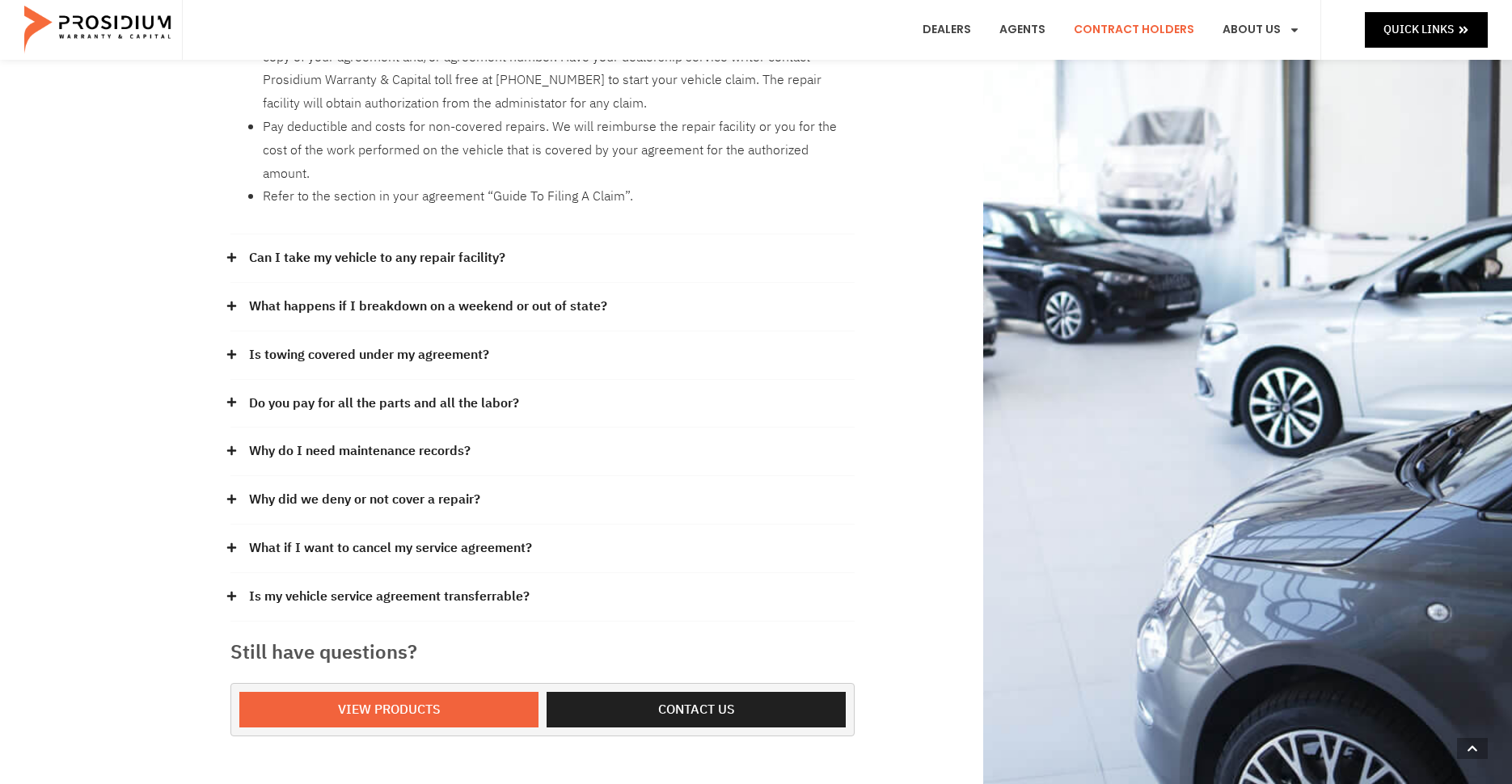
click at [384, 536] on link "What if I want to cancel my service agreement?" at bounding box center [390, 547] width 283 height 24
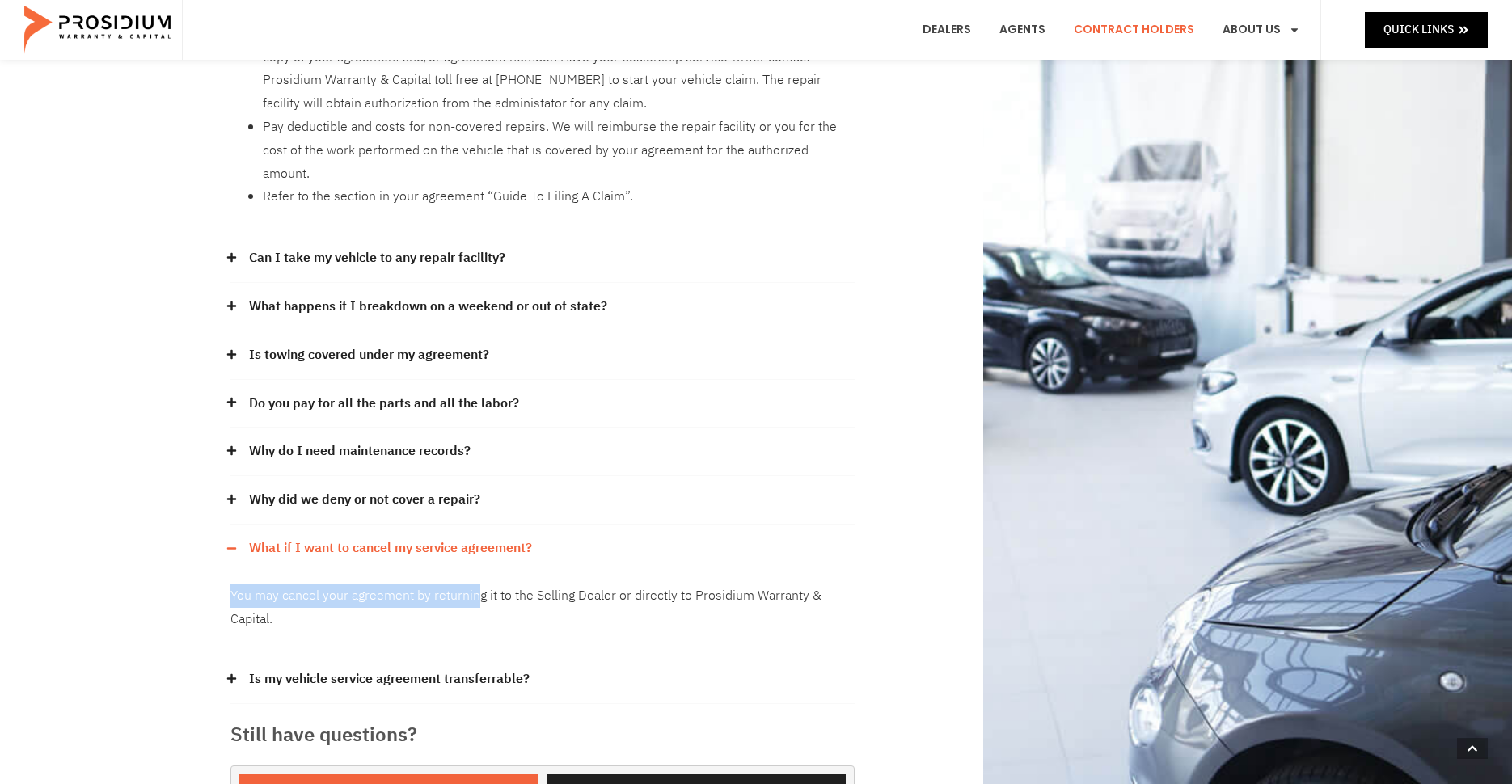
drag, startPoint x: 231, startPoint y: 575, endPoint x: 499, endPoint y: 575, distance: 268.0
click at [483, 584] on p "You may cancel your agreement by returning it to the Selling Dealer or directly…" at bounding box center [543, 607] width 624 height 46
drag, startPoint x: 517, startPoint y: 575, endPoint x: 603, endPoint y: 575, distance: 86.0
click at [603, 584] on p "You may cancel your agreement by returning it to the Selling Dealer or directly…" at bounding box center [543, 607] width 624 height 46
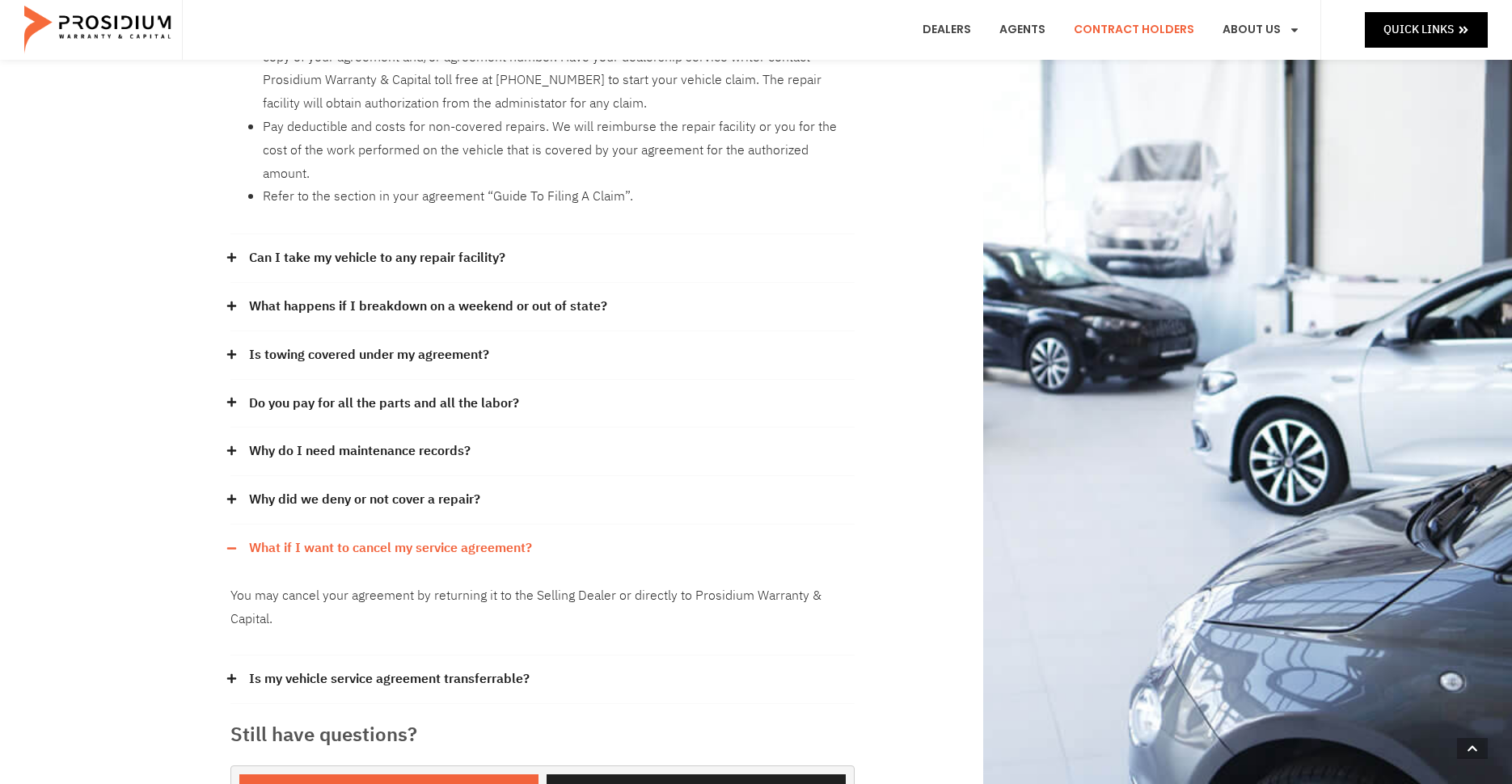
scroll to position [491, 0]
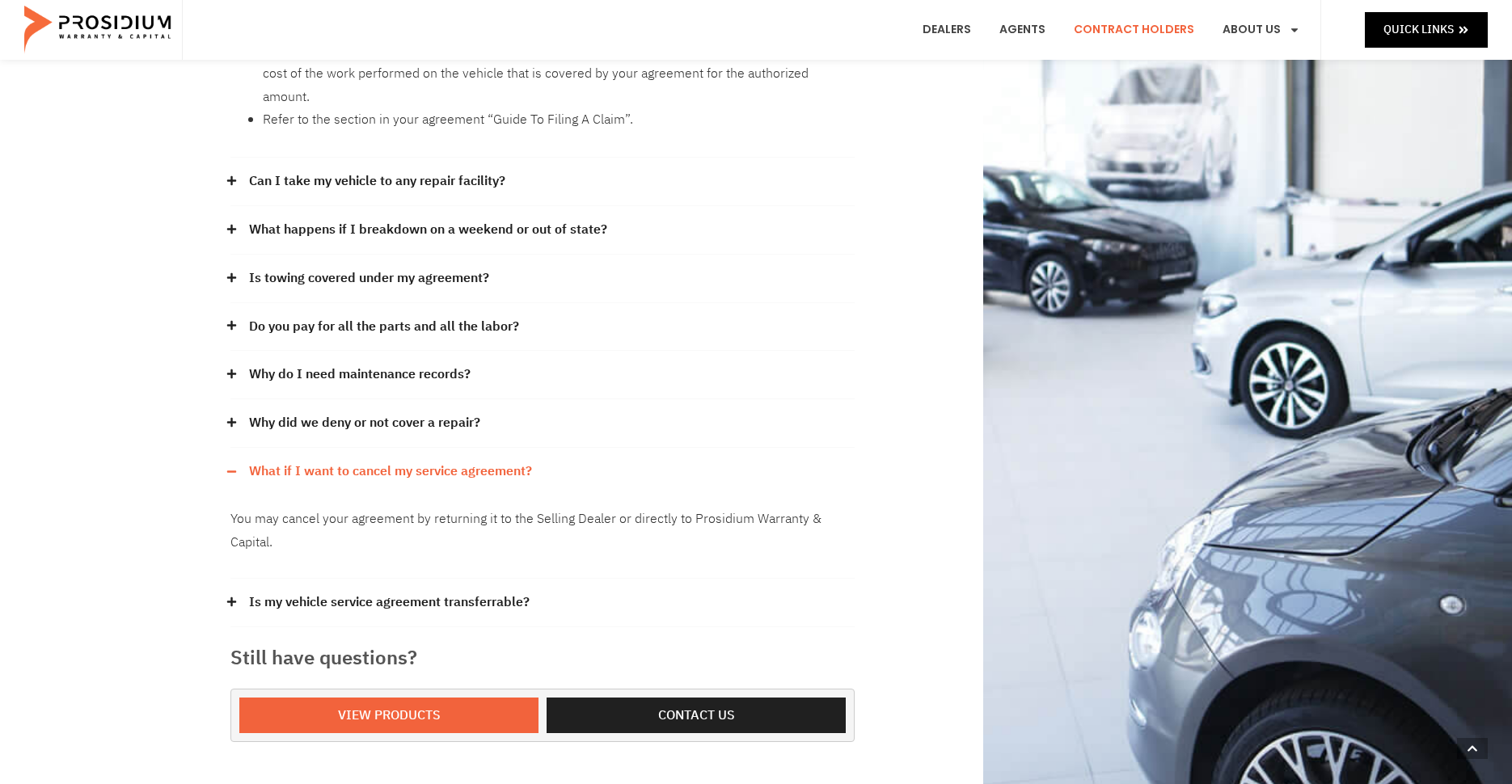
click at [390, 590] on link "Is my vehicle service agreement transferrable?" at bounding box center [389, 602] width 280 height 24
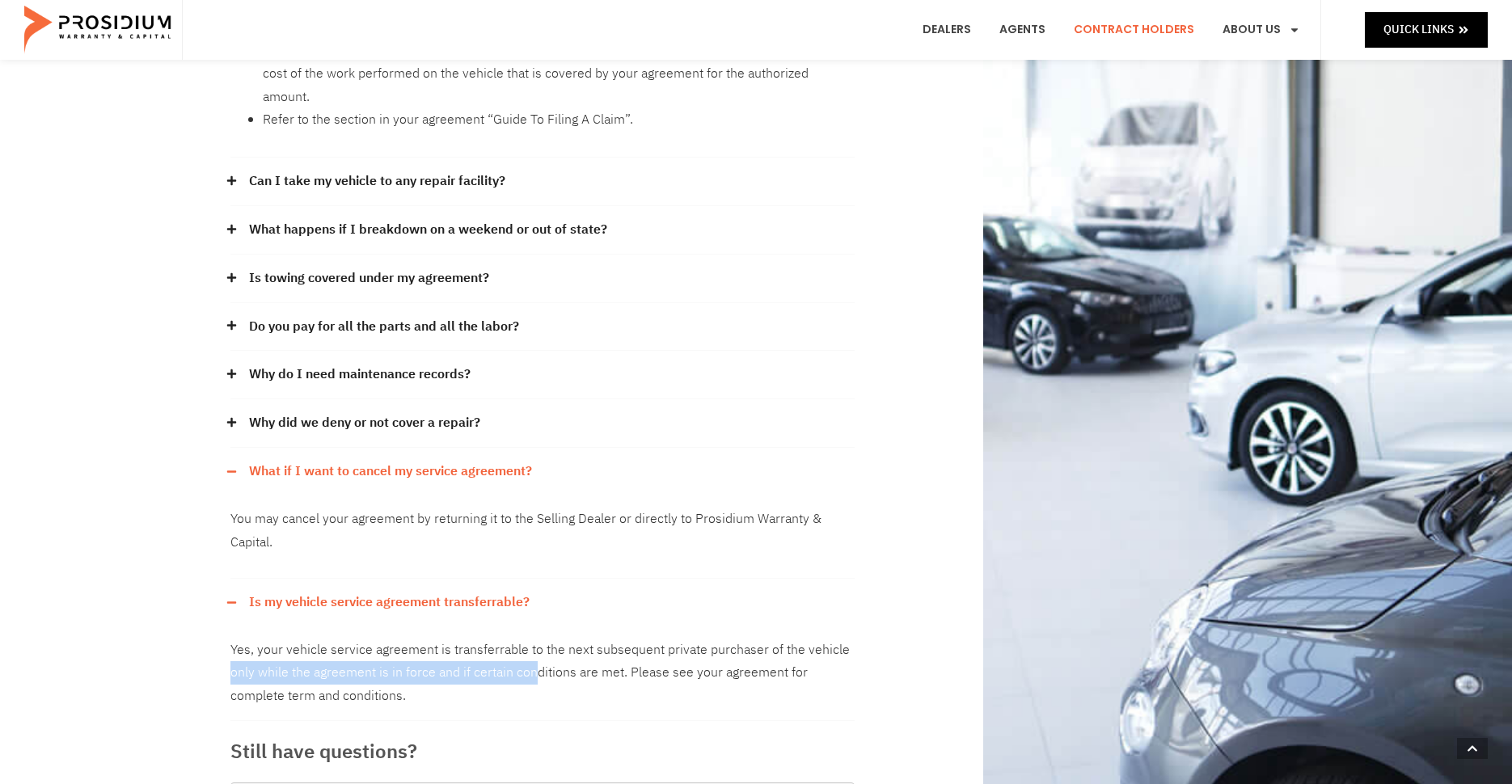
drag, startPoint x: 232, startPoint y: 654, endPoint x: 534, endPoint y: 655, distance: 302.0
click at [534, 655] on div "Yes, your vehicle service agreement is transferrable to the next subsequent pri…" at bounding box center [543, 674] width 624 height 95
drag, startPoint x: 639, startPoint y: 658, endPoint x: 839, endPoint y: 658, distance: 200.0
click at [839, 658] on div "Yes, your vehicle service agreement is transferrable to the next subsequent pri…" at bounding box center [543, 674] width 624 height 95
click at [608, 660] on div "Yes, your vehicle service agreement is transferrable to the next subsequent pri…" at bounding box center [543, 674] width 624 height 95
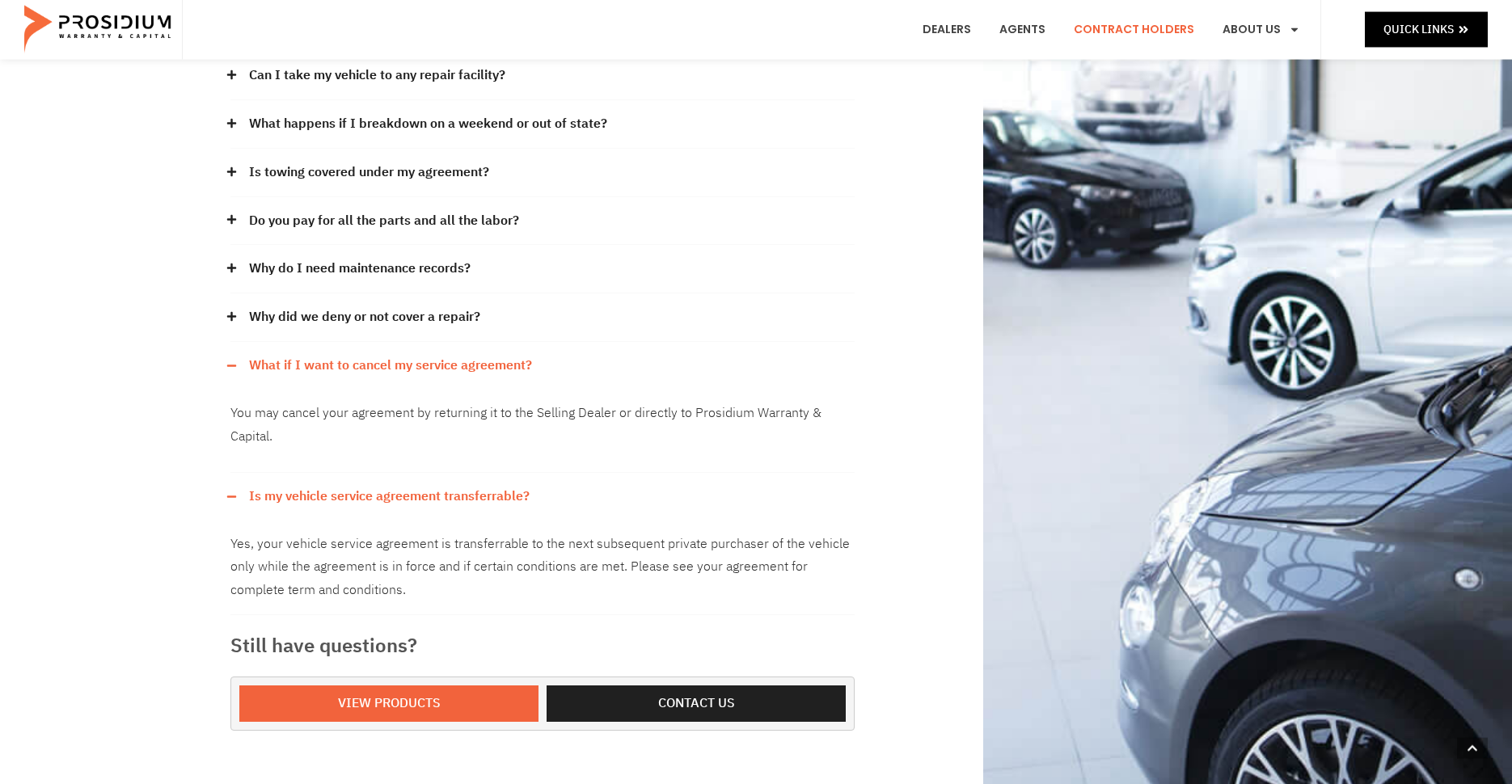
scroll to position [675, 0]
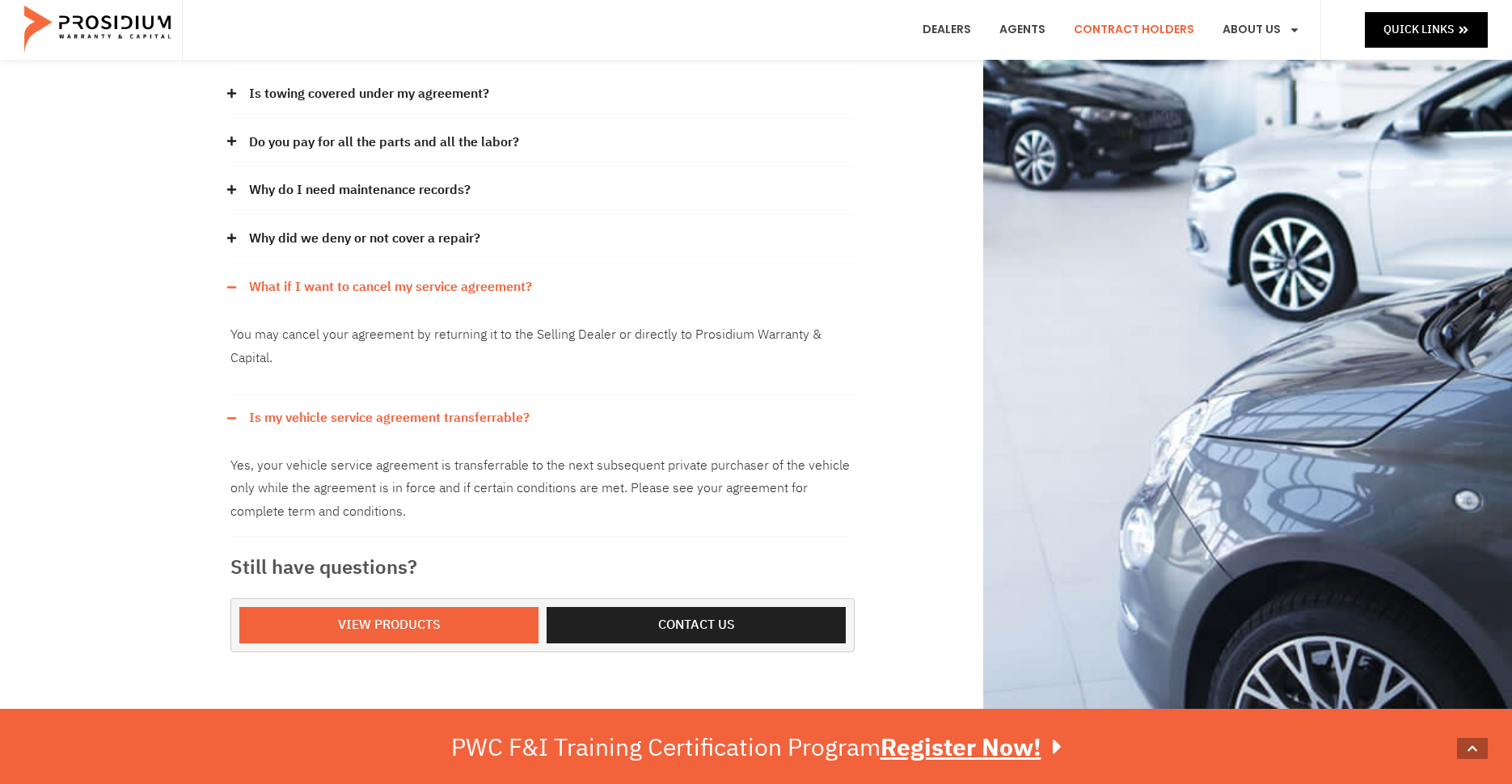
click at [379, 406] on link "Is my vehicle service agreement transferrable?" at bounding box center [389, 418] width 280 height 24
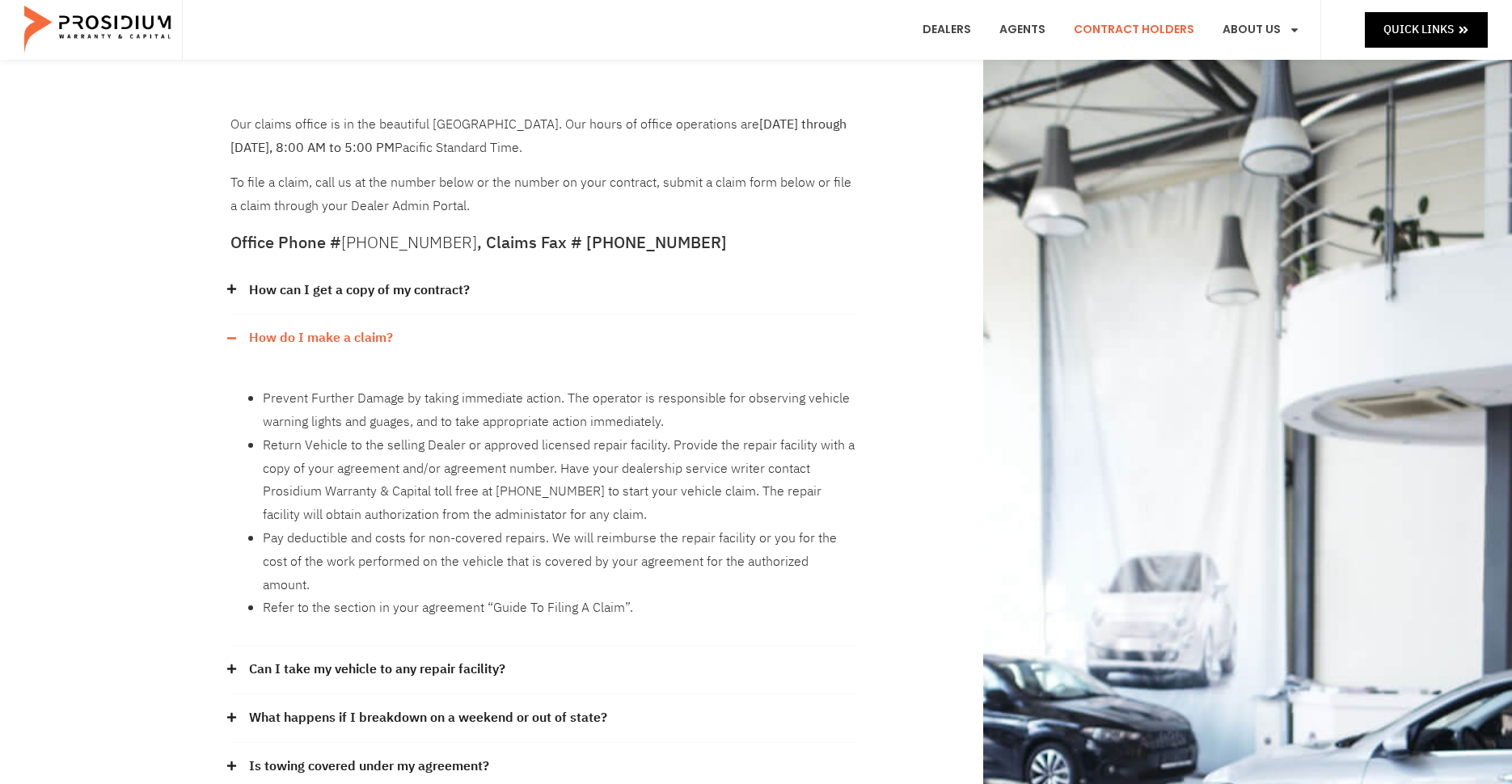
scroll to position [0, 0]
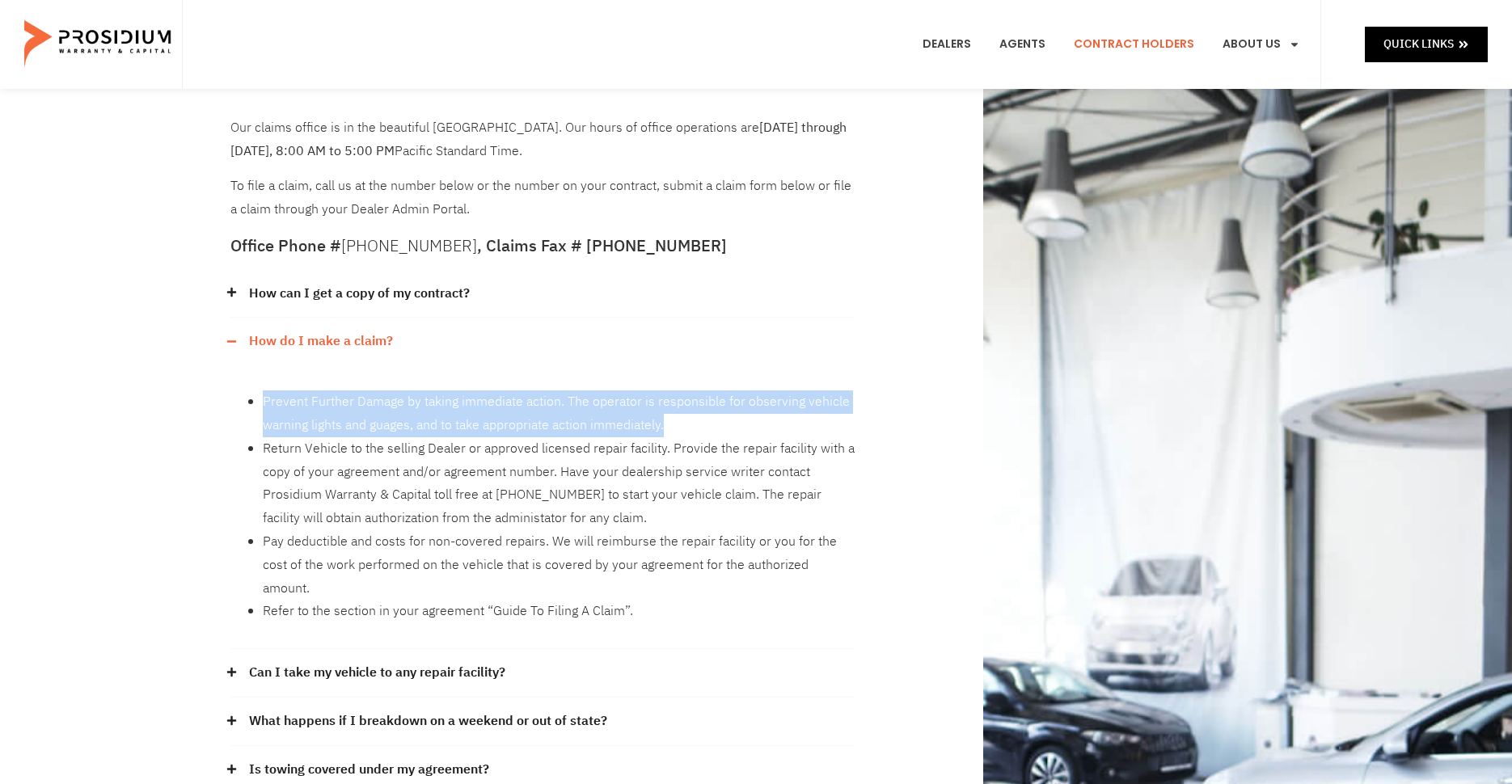
drag, startPoint x: 264, startPoint y: 407, endPoint x: 713, endPoint y: 435, distance: 449.9
click at [713, 435] on li "Prevent Further Damage by taking immediate action. The operator is responsible …" at bounding box center [558, 413] width 592 height 46
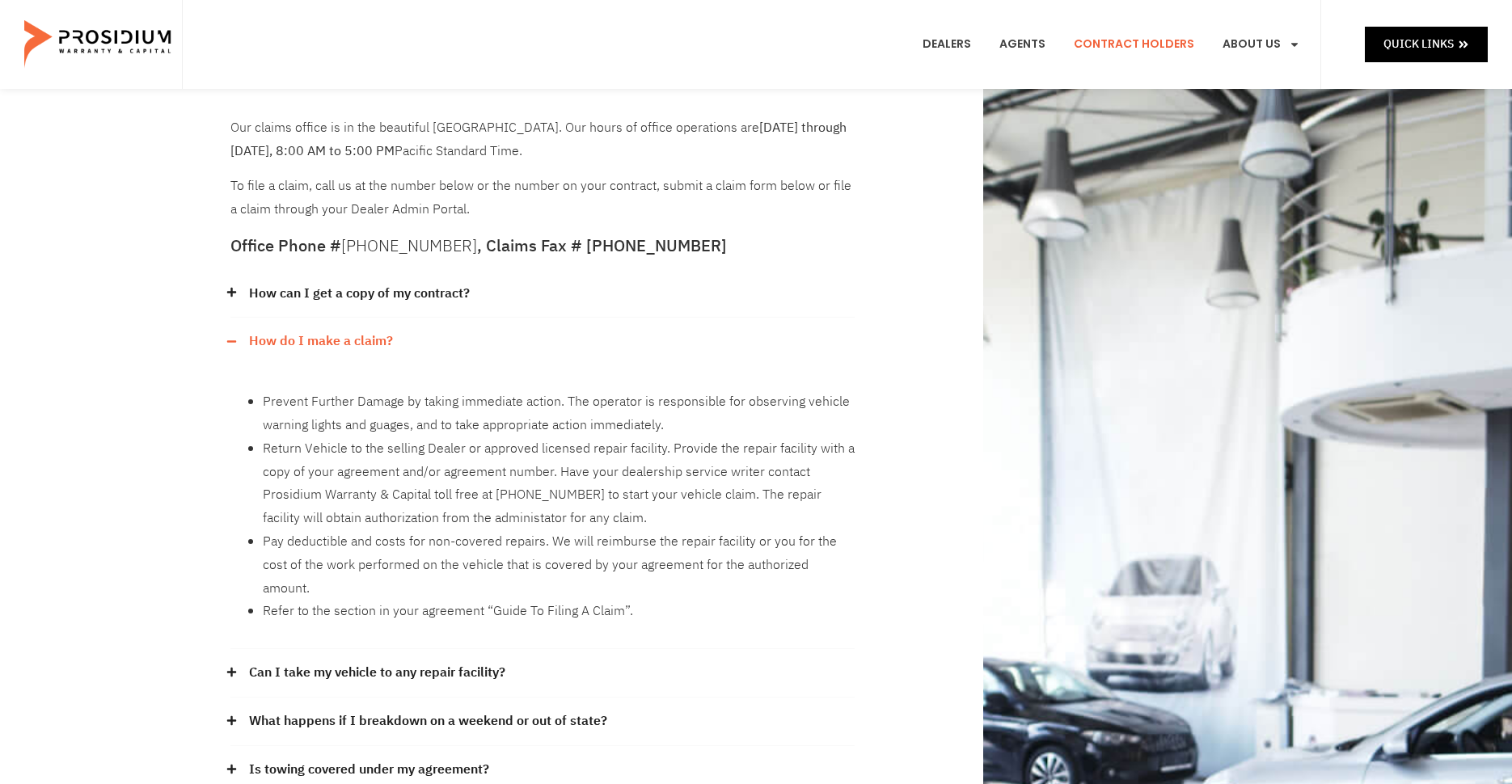
click at [713, 435] on li "Prevent Further Damage by taking immediate action. The operator is responsible …" at bounding box center [558, 413] width 592 height 46
click at [314, 334] on link "How do I make a claim?" at bounding box center [321, 341] width 144 height 24
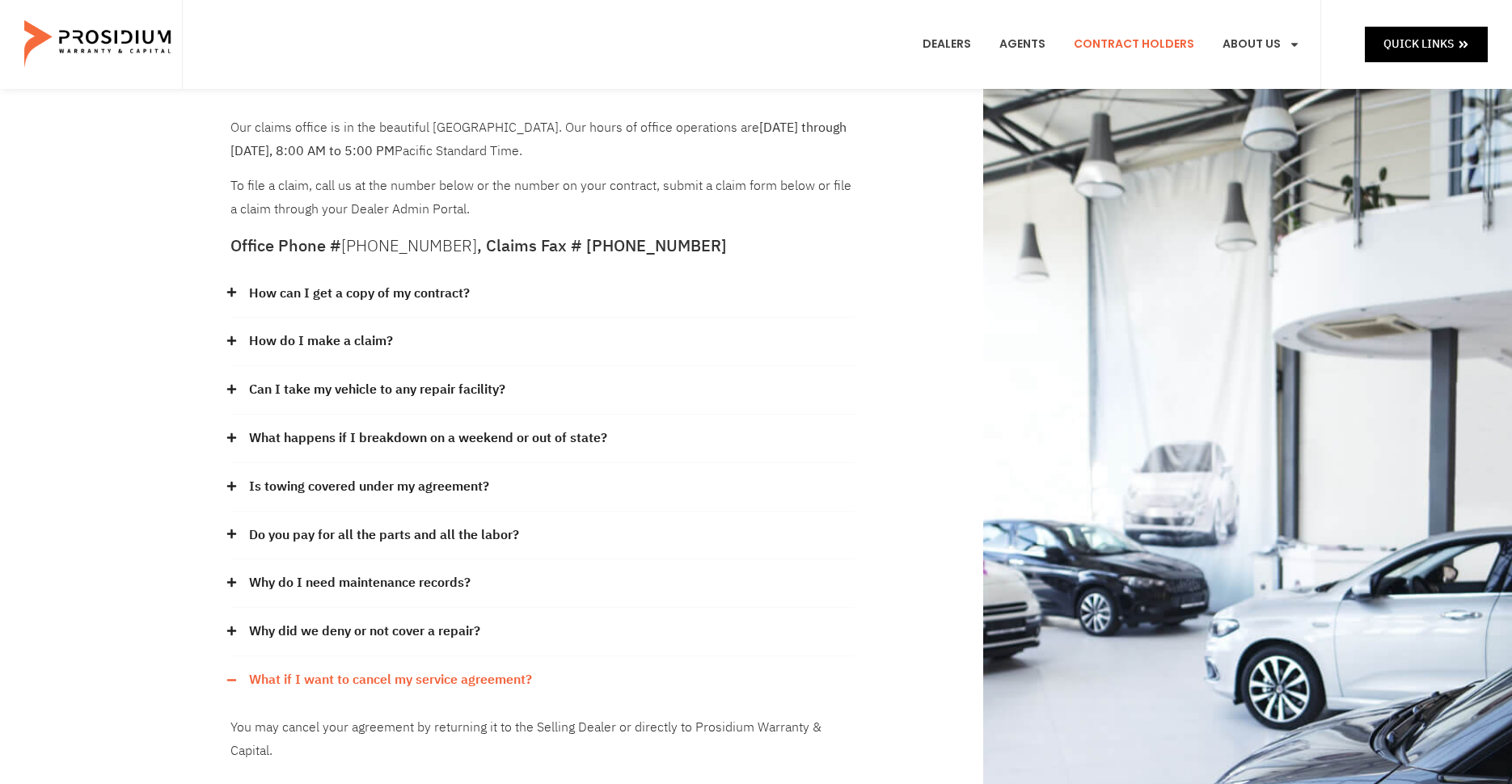
click at [287, 289] on link "How can I get a copy of my contract?" at bounding box center [359, 293] width 221 height 24
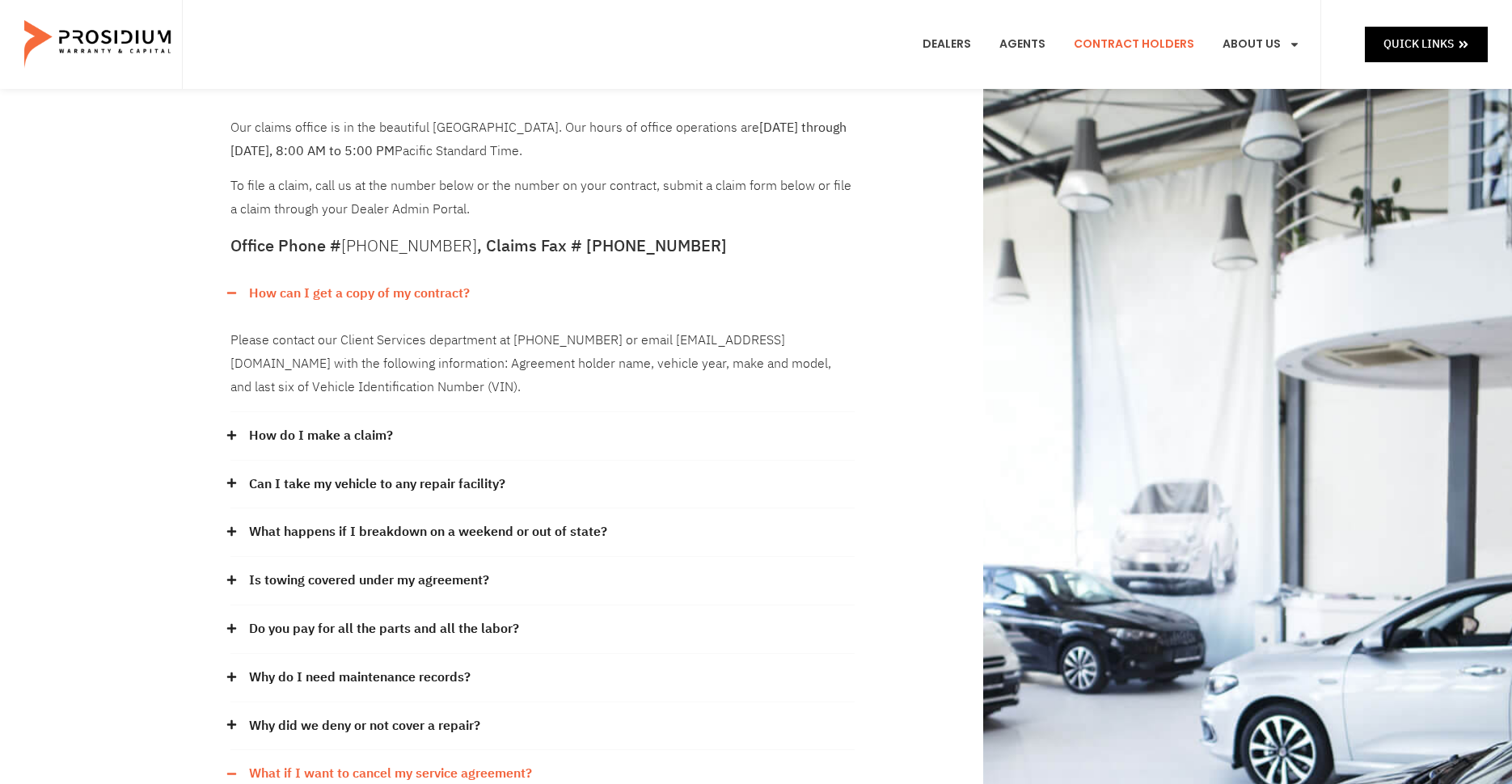
click at [626, 340] on div "Please contact our Client Services department at [PHONE_NUMBER] or email [EMAIL…" at bounding box center [543, 364] width 624 height 95
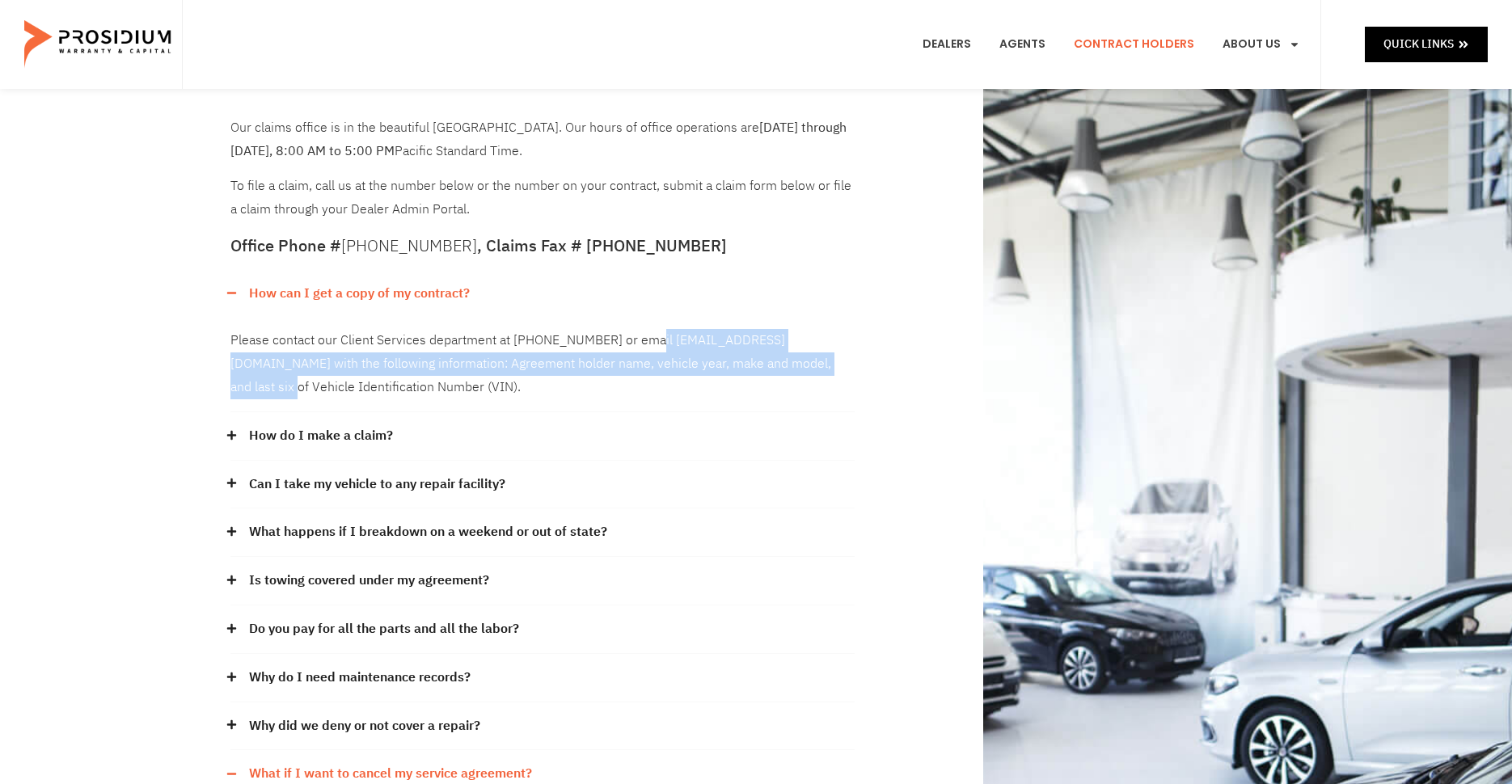
drag, startPoint x: 703, startPoint y: 339, endPoint x: 858, endPoint y: 369, distance: 157.9
click at [858, 369] on div "Our claims office is in the beautiful [GEOGRAPHIC_DATA]. Our hours of office op…" at bounding box center [543, 581] width 640 height 944
click at [260, 370] on div "Please contact our Client Services department at [PHONE_NUMBER] or email [EMAIL…" at bounding box center [543, 364] width 624 height 95
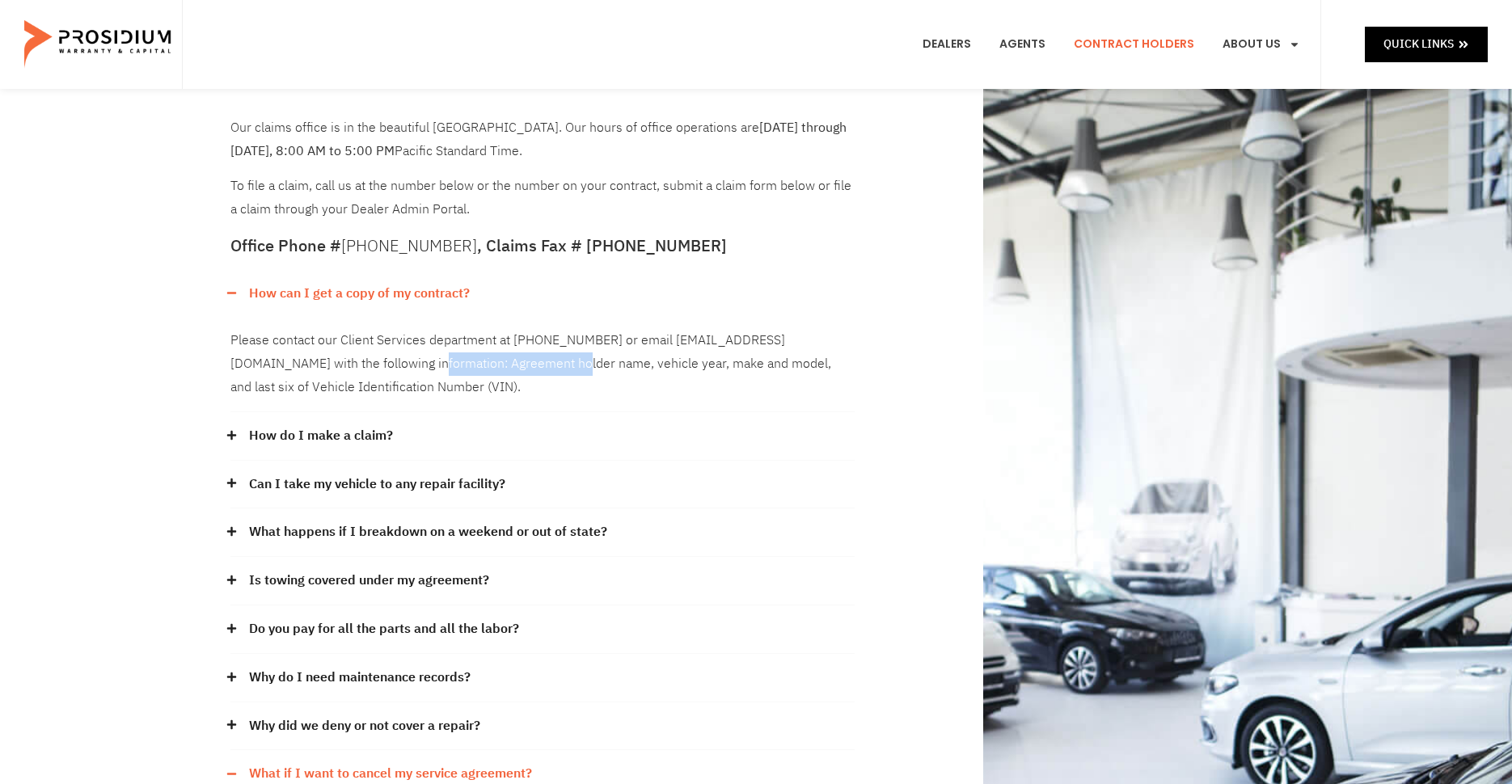
drag, startPoint x: 360, startPoint y: 364, endPoint x: 504, endPoint y: 364, distance: 144.0
click at [504, 364] on div "Please contact our Client Services department at [PHONE_NUMBER] or email [EMAIL…" at bounding box center [543, 364] width 624 height 95
click at [603, 366] on div "Please contact our Client Services department at [PHONE_NUMBER] or email [EMAIL…" at bounding box center [543, 364] width 624 height 95
drag, startPoint x: 704, startPoint y: 364, endPoint x: 830, endPoint y: 361, distance: 126.0
click at [830, 361] on div "Please contact our Client Services department at [PHONE_NUMBER] or email [EMAIL…" at bounding box center [543, 364] width 624 height 95
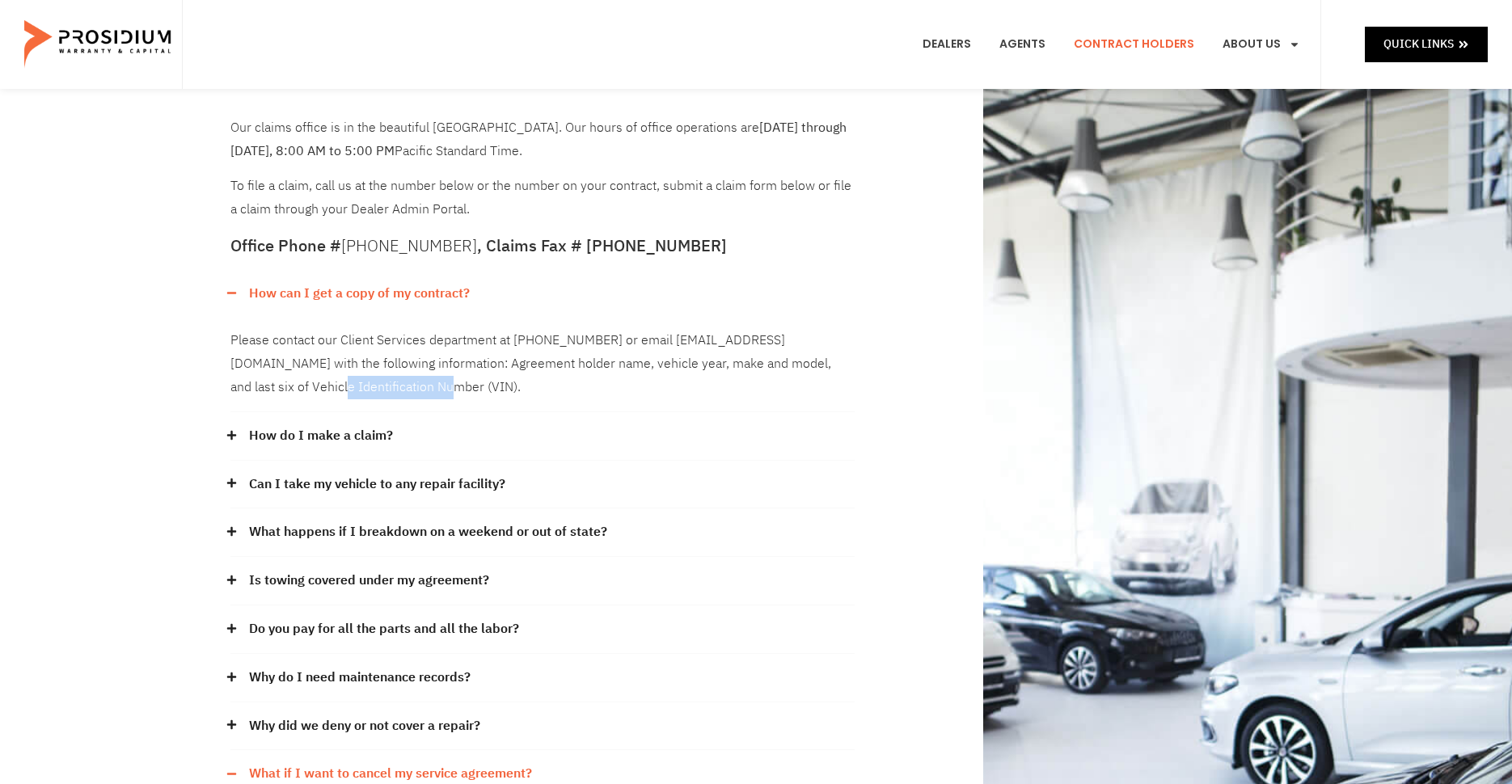
drag, startPoint x: 279, startPoint y: 382, endPoint x: 483, endPoint y: 386, distance: 204.0
click at [483, 386] on div "Please contact our Client Services department at [PHONE_NUMBER] or email [EMAIL…" at bounding box center [543, 364] width 624 height 95
drag, startPoint x: 711, startPoint y: 366, endPoint x: 868, endPoint y: 364, distance: 157.0
click at [868, 364] on div "Our claims office is in the beautiful [GEOGRAPHIC_DATA]. Our hours of office op…" at bounding box center [756, 580] width 1067 height 1042
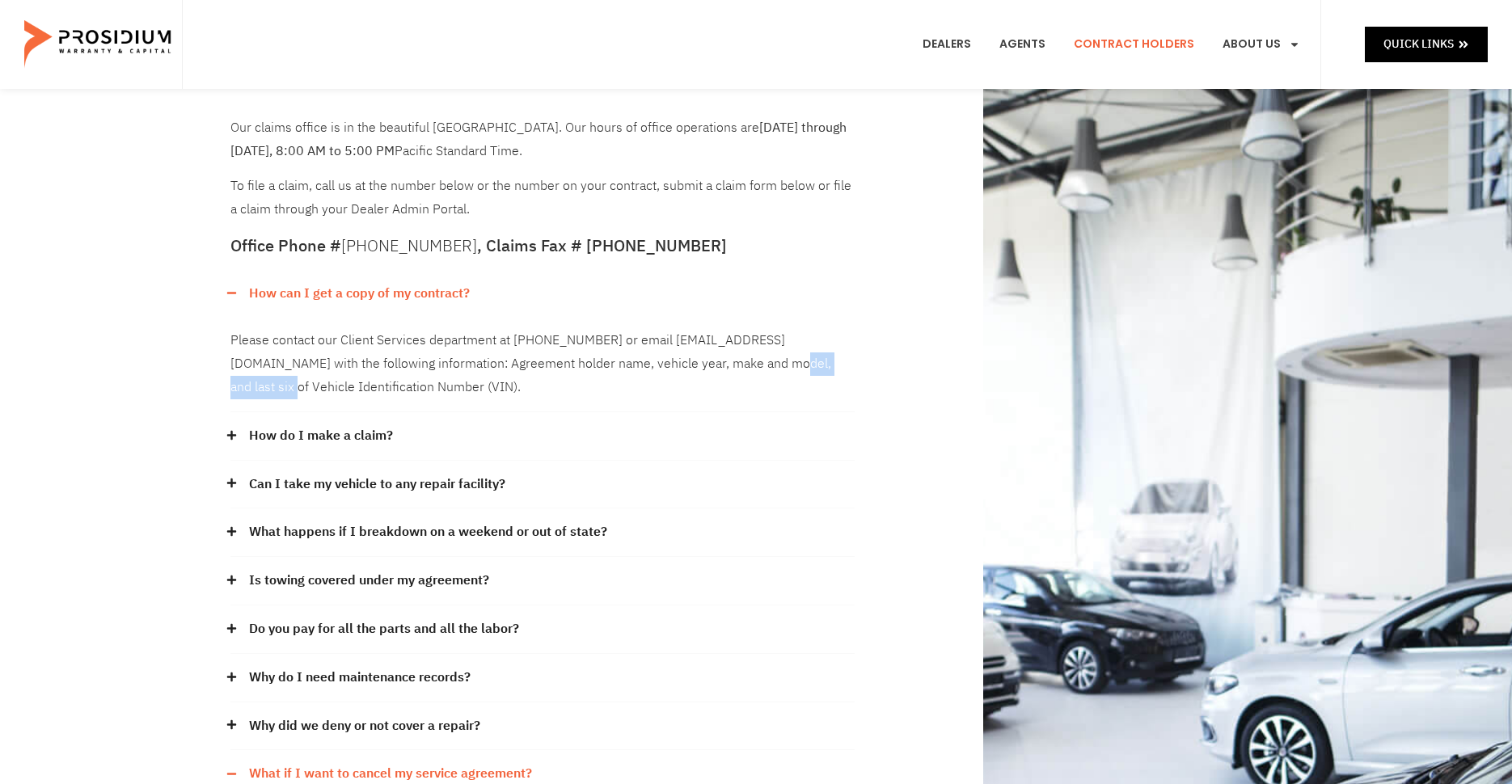
click at [736, 364] on div "Please contact our Client Services department at [PHONE_NUMBER] or email [EMAIL…" at bounding box center [543, 364] width 624 height 95
drag, startPoint x: 234, startPoint y: 182, endPoint x: 544, endPoint y: 189, distance: 310.1
click at [544, 189] on div "Our claims office is in the beautiful [GEOGRAPHIC_DATA]. Our hours of office op…" at bounding box center [543, 169] width 624 height 105
click at [448, 210] on div "Our claims office is in the beautiful [GEOGRAPHIC_DATA]. Our hours of office op…" at bounding box center [543, 169] width 624 height 105
drag, startPoint x: 375, startPoint y: 129, endPoint x: 671, endPoint y: 166, distance: 298.3
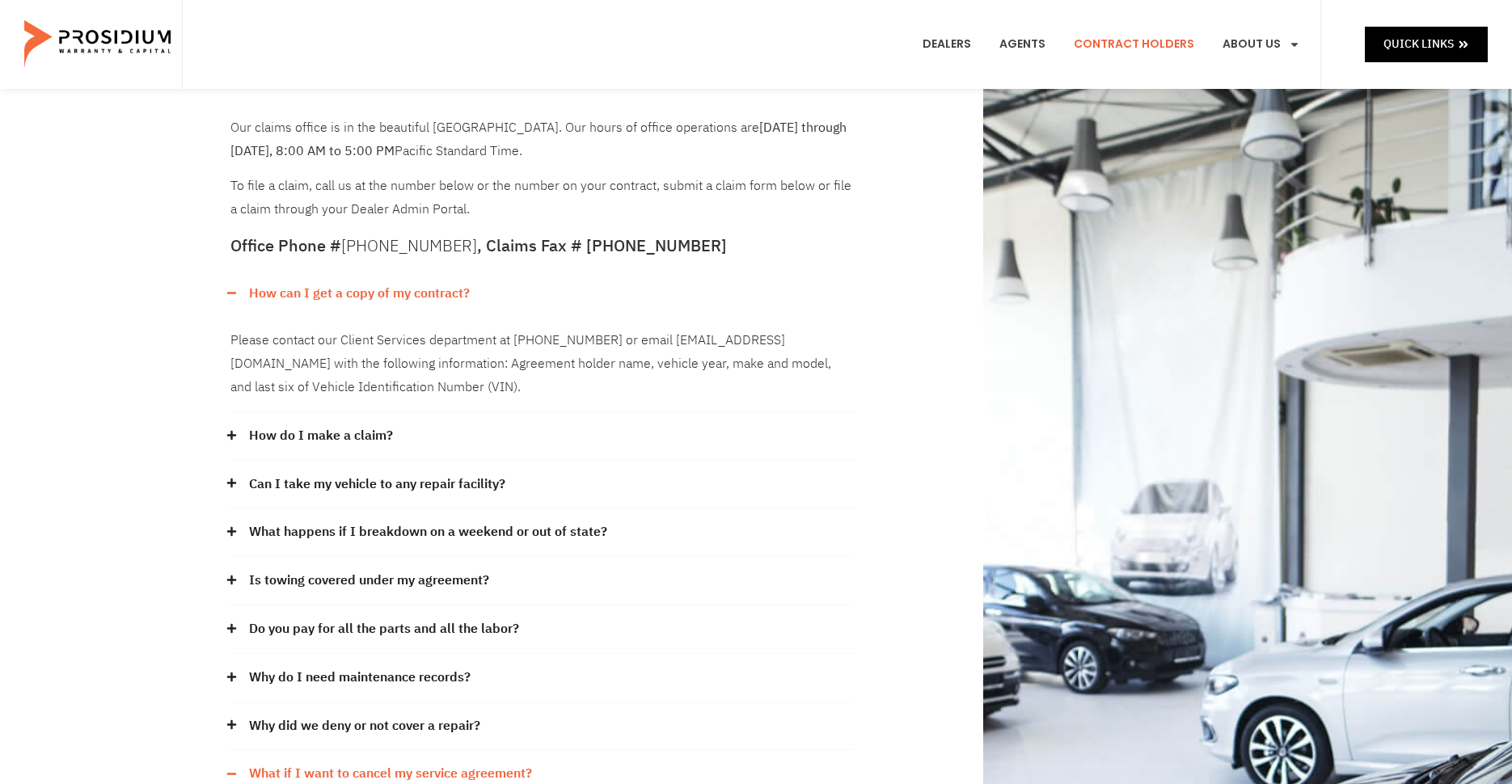
click at [671, 166] on div "Our claims office is in the beautiful [GEOGRAPHIC_DATA]. Our hours of office op…" at bounding box center [543, 169] width 624 height 105
click at [579, 152] on p "Our claims office is in the beautiful [GEOGRAPHIC_DATA]. Our hours of office op…" at bounding box center [543, 139] width 624 height 46
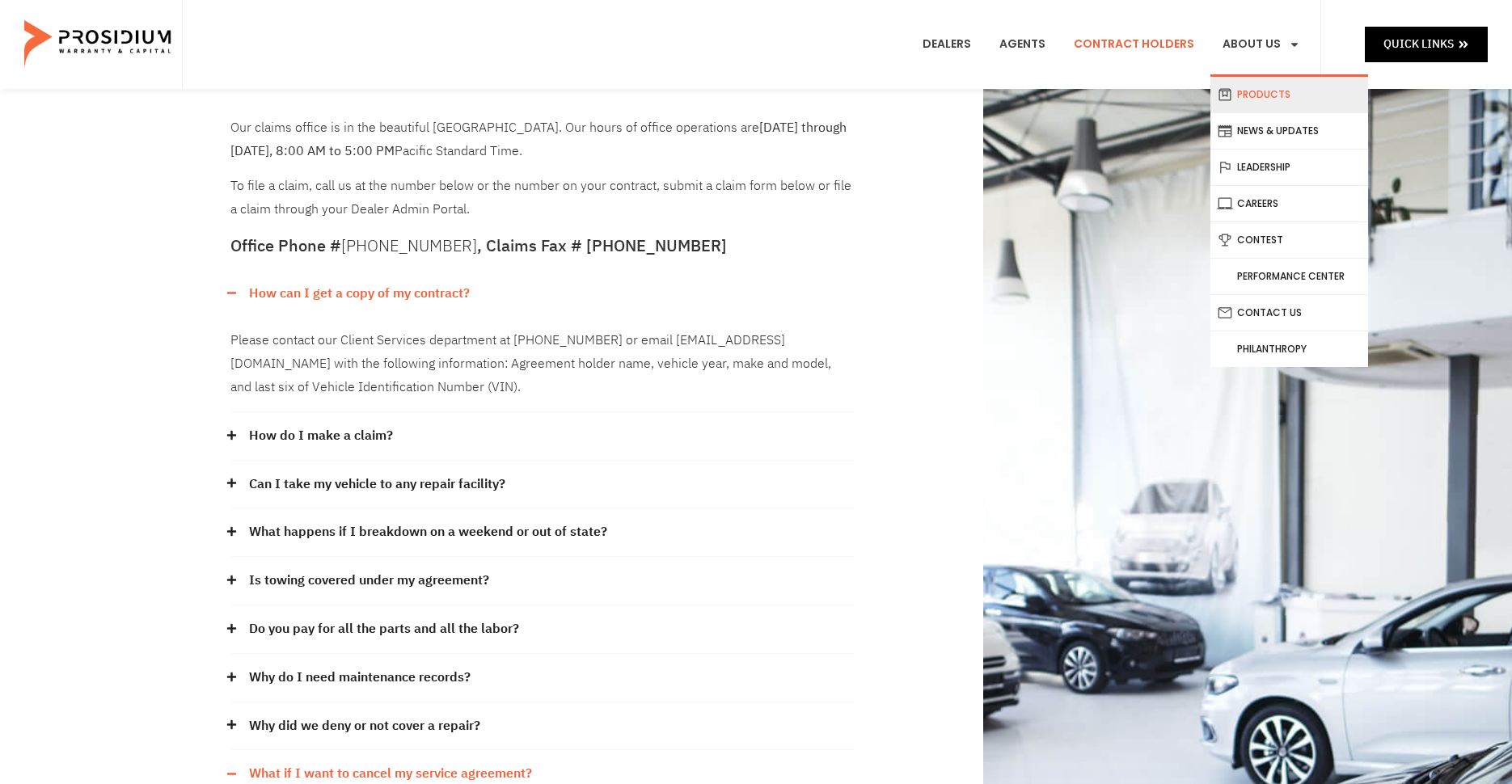
click at [1258, 95] on link "Products" at bounding box center [1289, 95] width 158 height 36
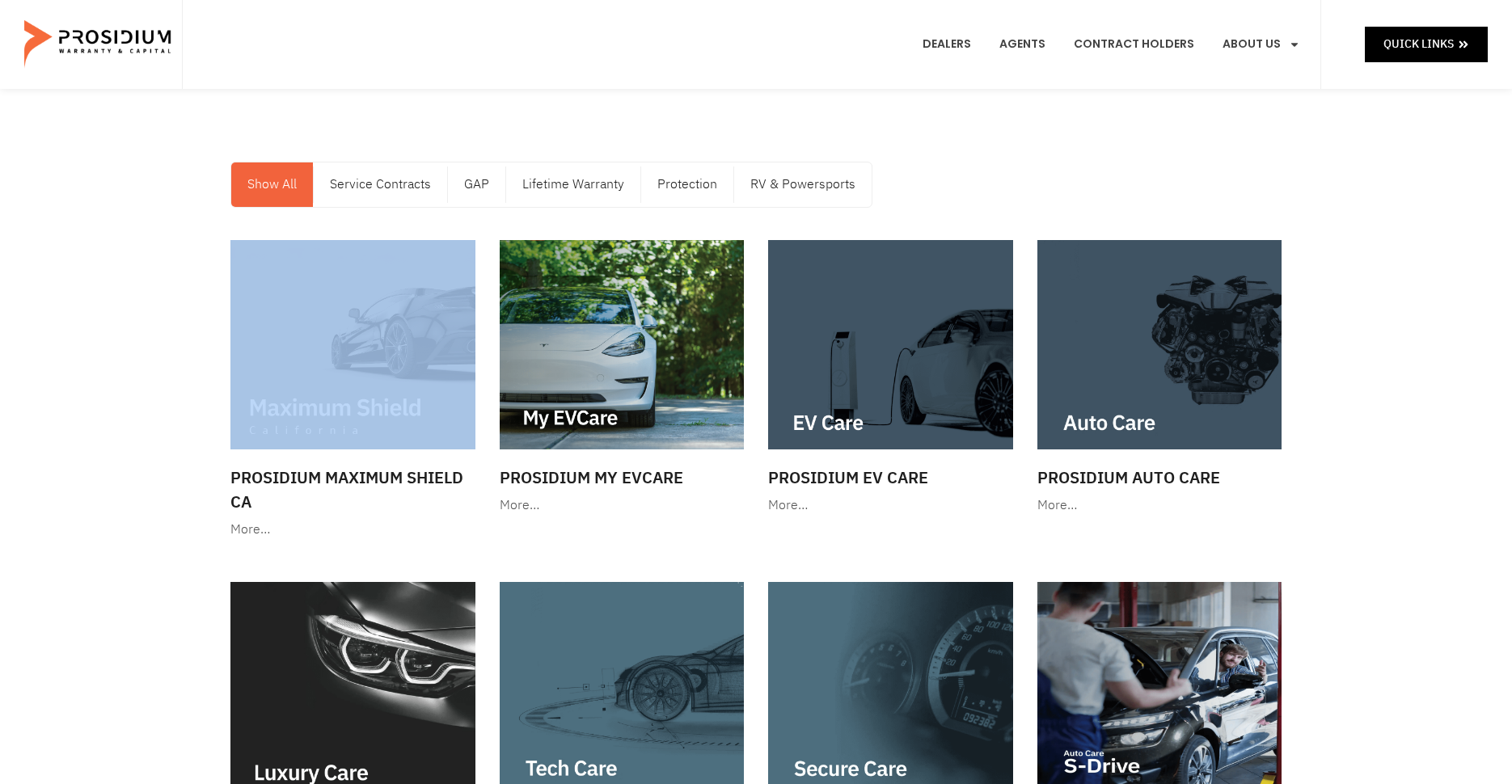
drag, startPoint x: 156, startPoint y: 328, endPoint x: 156, endPoint y: 463, distance: 135.0
